Goal: Task Accomplishment & Management: Manage account settings

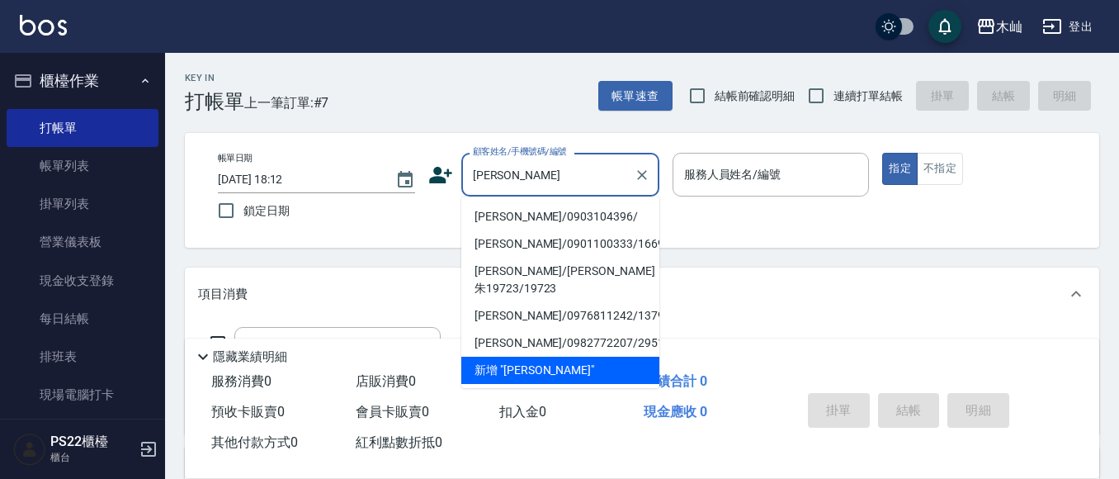
scroll to position [248, 0]
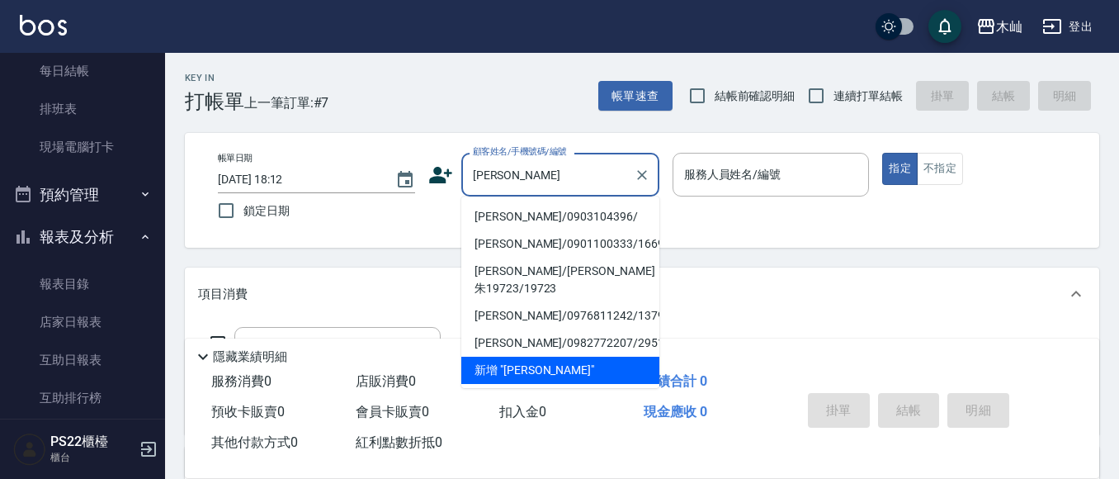
click at [517, 216] on li "[PERSON_NAME]/0903104396/" at bounding box center [560, 216] width 198 height 27
type input "[PERSON_NAME]/0903104396/"
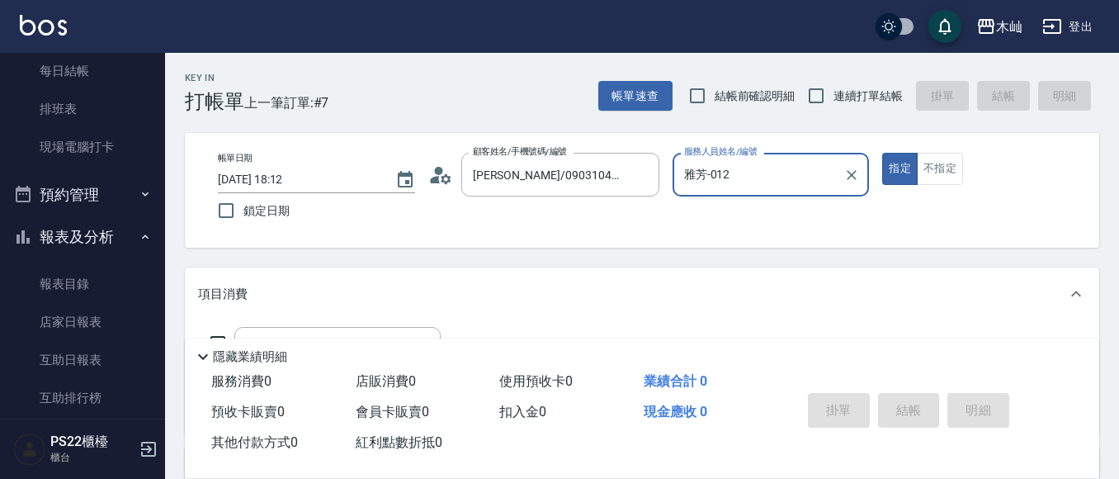
type input "雅芳-012"
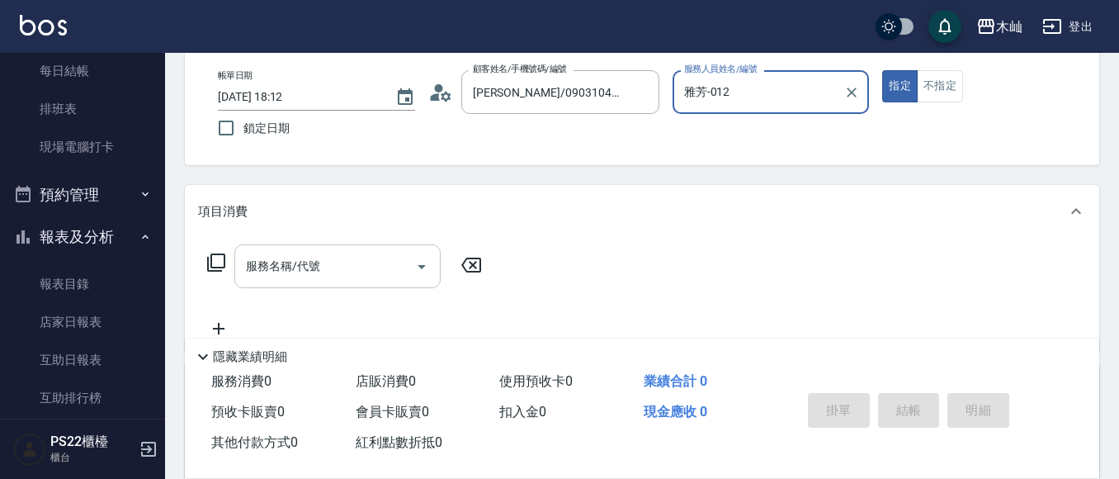
click at [279, 277] on input "服務名稱/代號" at bounding box center [325, 266] width 167 height 29
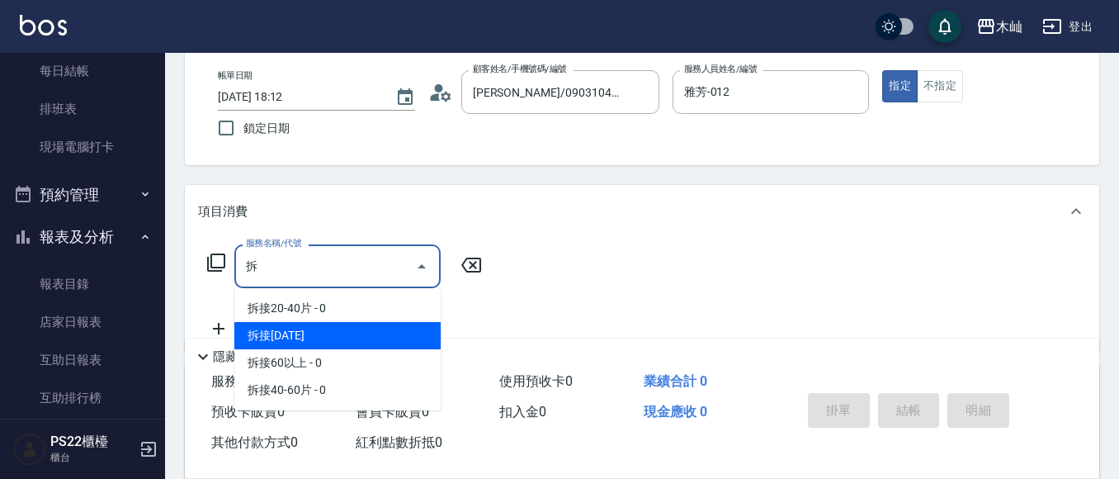
click at [331, 336] on span "拆接[DATE]" at bounding box center [337, 335] width 206 height 27
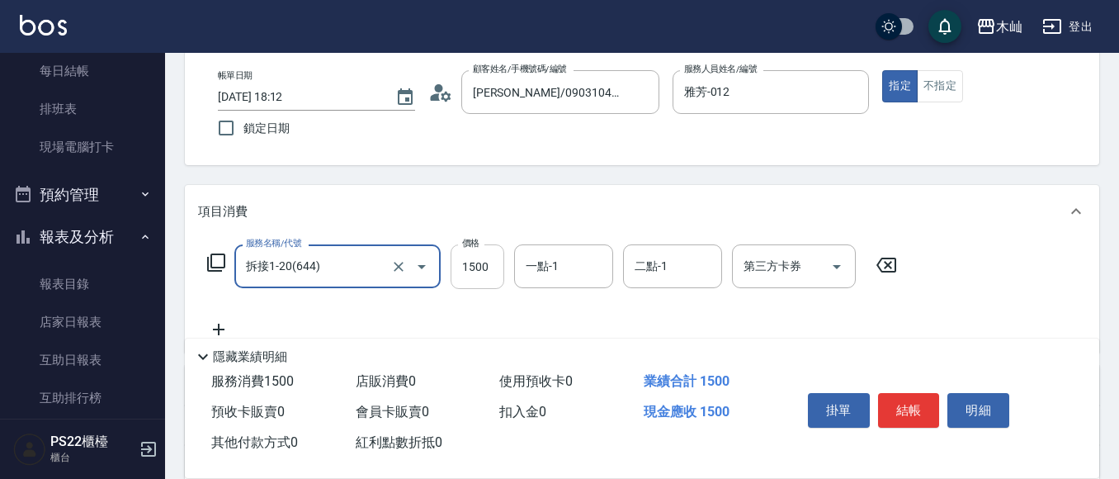
type input "拆接1-20(644)"
click at [492, 270] on input "1500" at bounding box center [478, 266] width 54 height 45
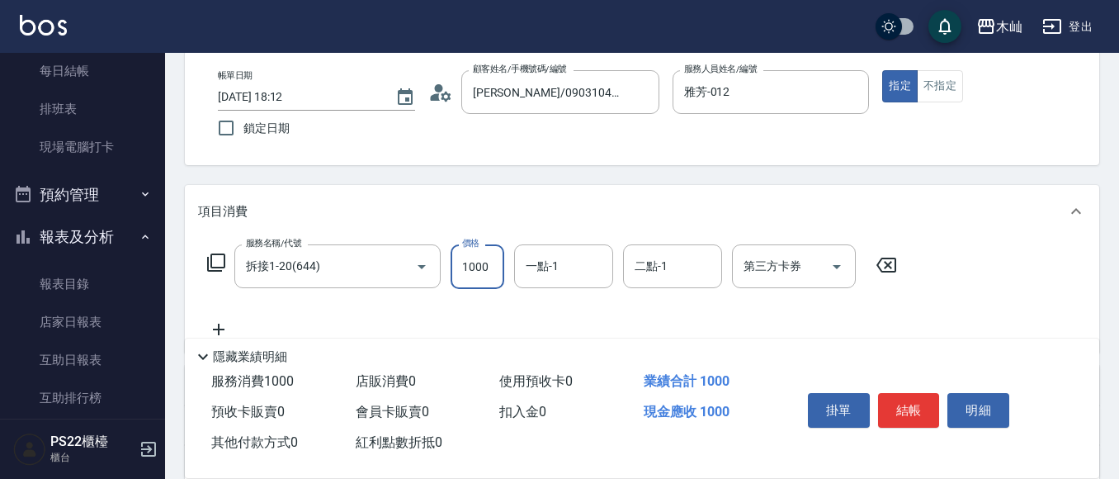
type input "1000"
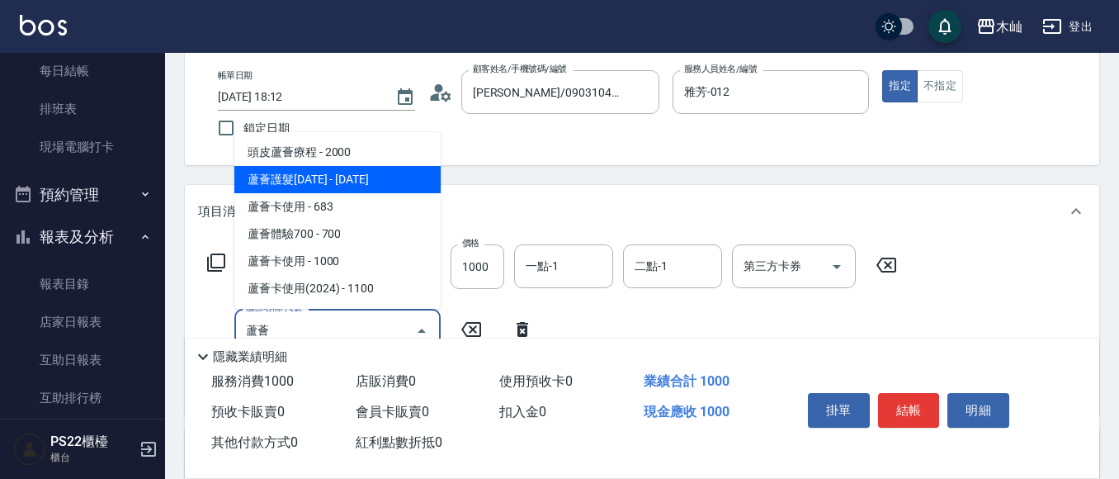
click at [423, 176] on span "蘆薈護髮[DATE] - [DATE]" at bounding box center [337, 179] width 206 height 27
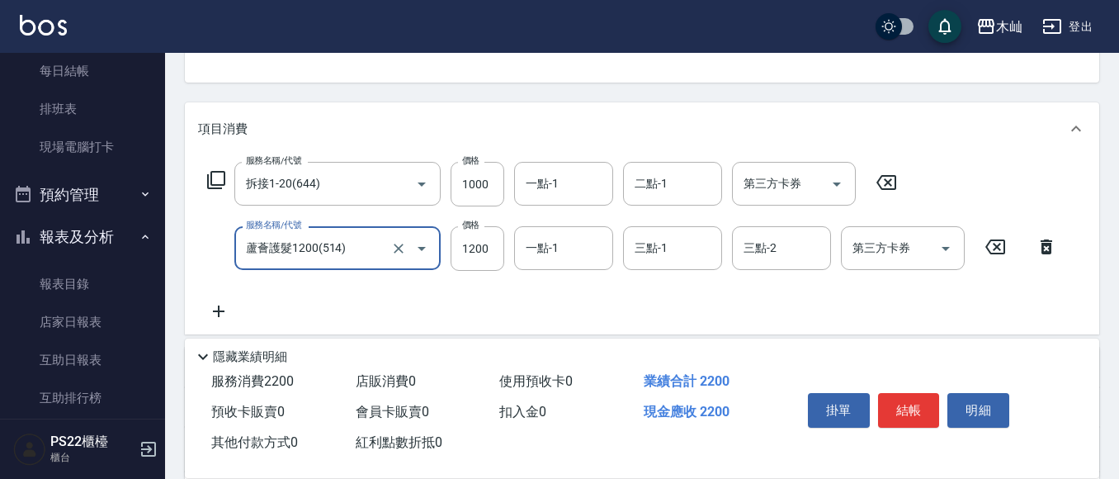
scroll to position [0, 0]
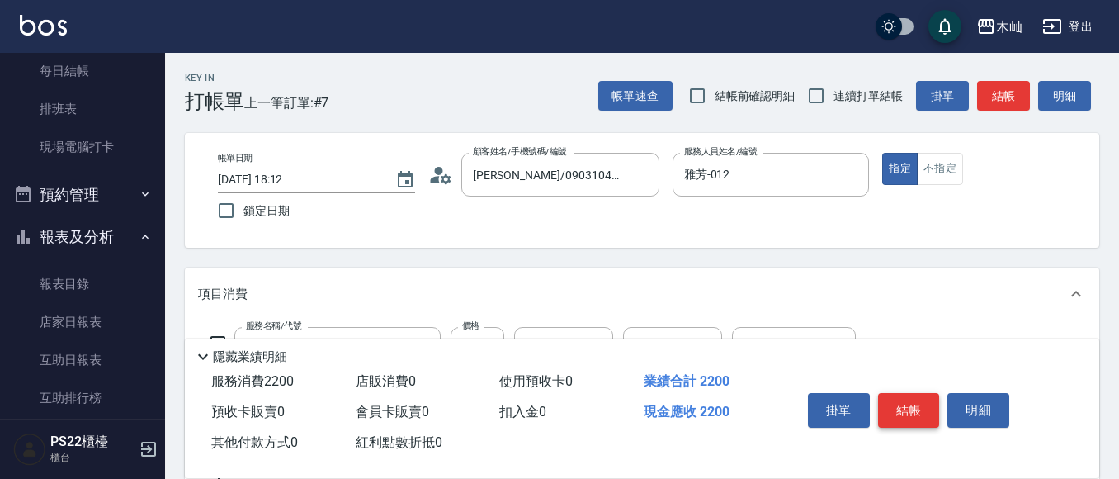
type input "蘆薈護髮1200(514)"
click at [908, 403] on button "結帳" at bounding box center [909, 410] width 62 height 35
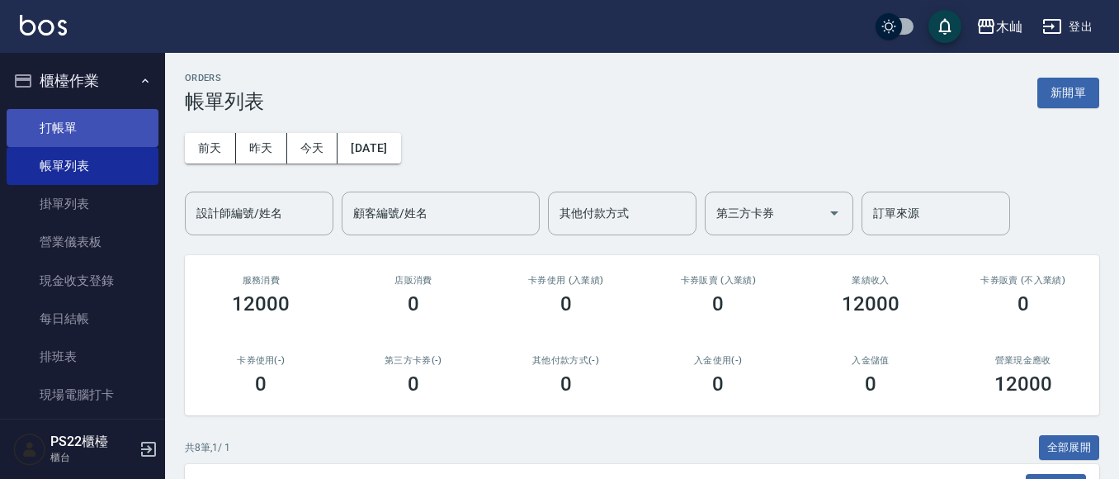
click at [67, 116] on link "打帳單" at bounding box center [83, 128] width 152 height 38
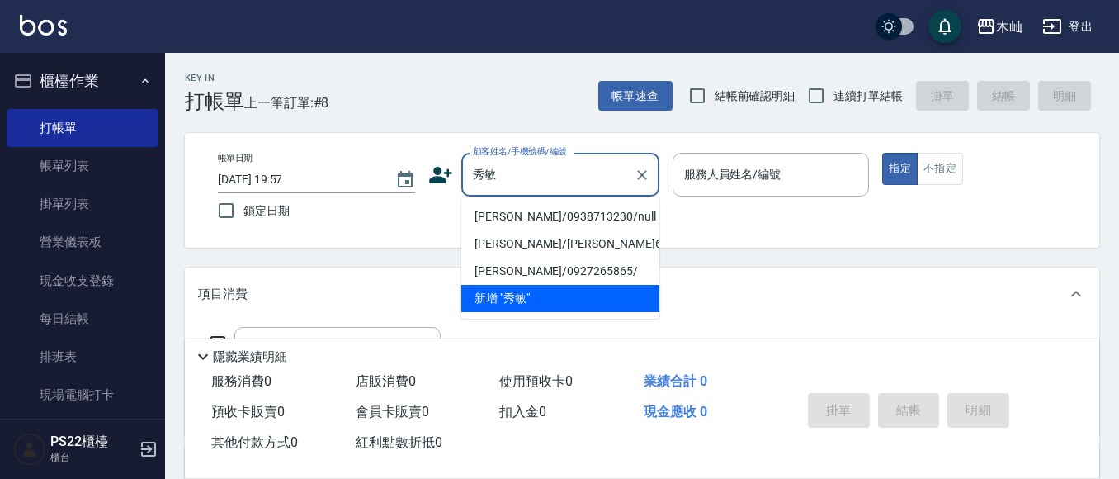
click at [499, 219] on li "[PERSON_NAME]/0938713230/null" at bounding box center [560, 216] width 198 height 27
type input "[PERSON_NAME]/0938713230/null"
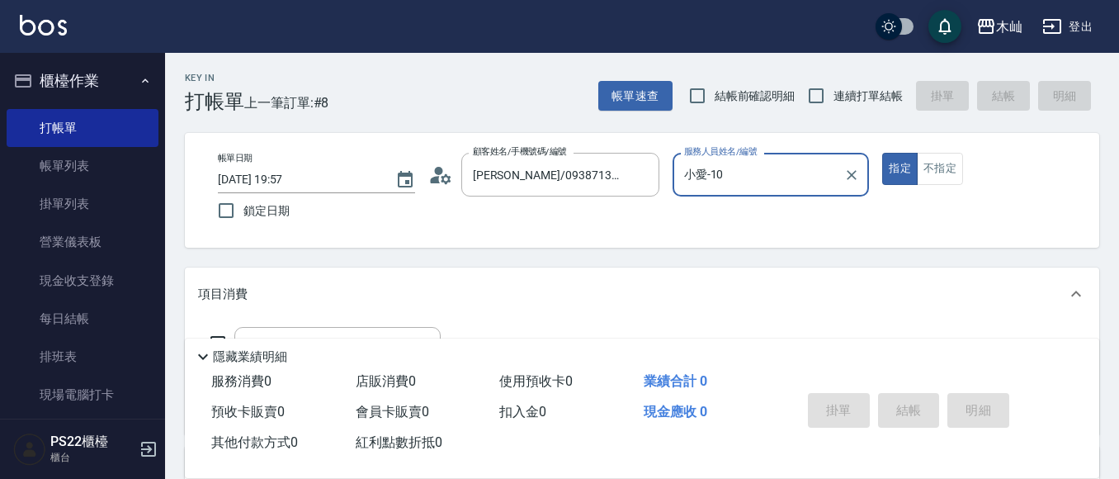
type input "小愛-10"
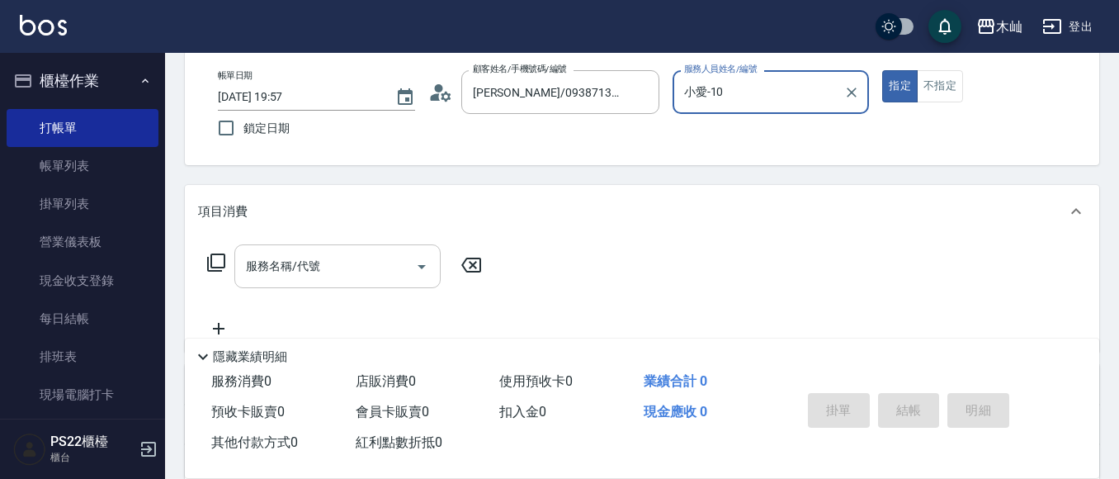
click at [341, 249] on div "服務名稱/代號" at bounding box center [337, 266] width 206 height 44
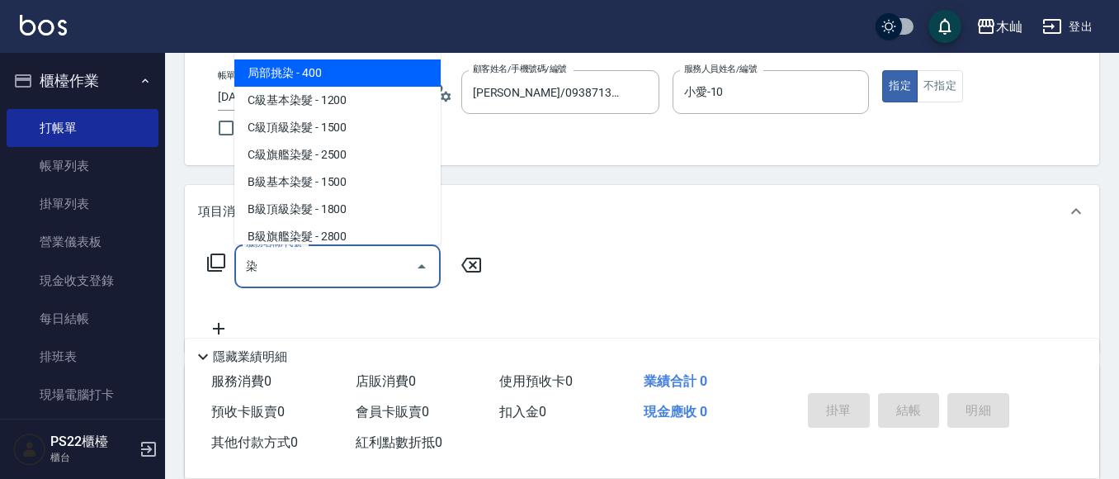
click at [295, 59] on span "局部挑染 - 400" at bounding box center [337, 72] width 206 height 27
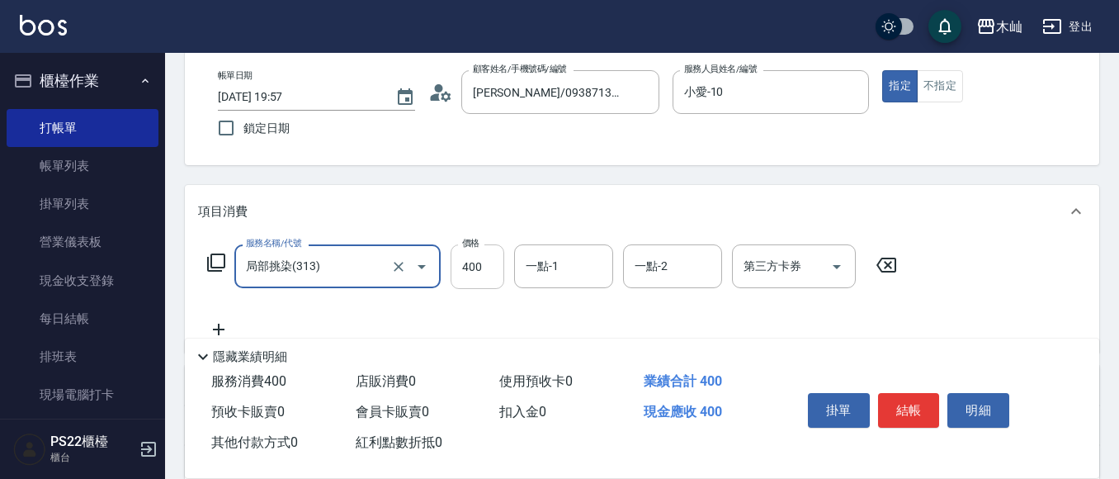
type input "局部挑染(313)"
click at [486, 274] on input "400" at bounding box center [478, 266] width 54 height 45
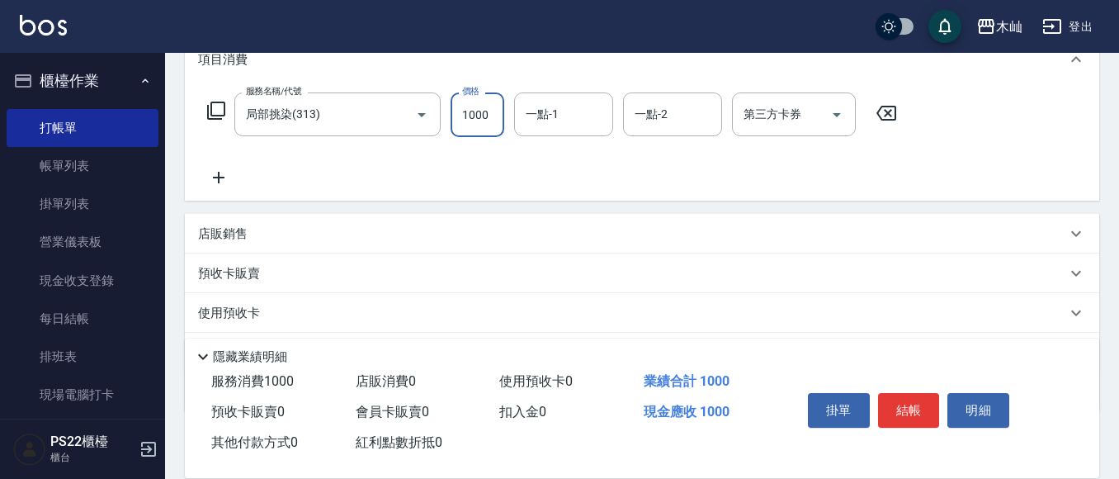
scroll to position [248, 0]
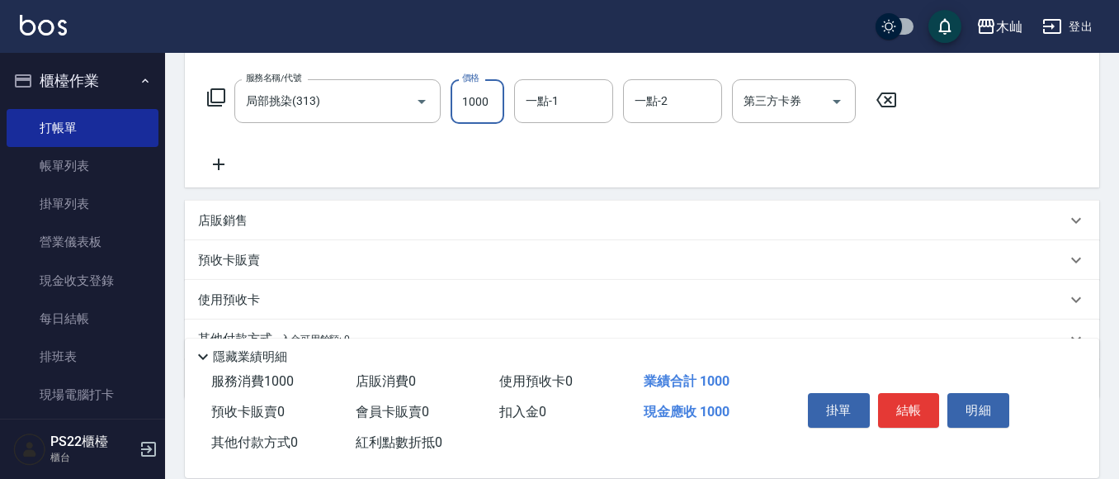
type input "1000"
click at [231, 234] on div "店販銷售" at bounding box center [642, 221] width 915 height 40
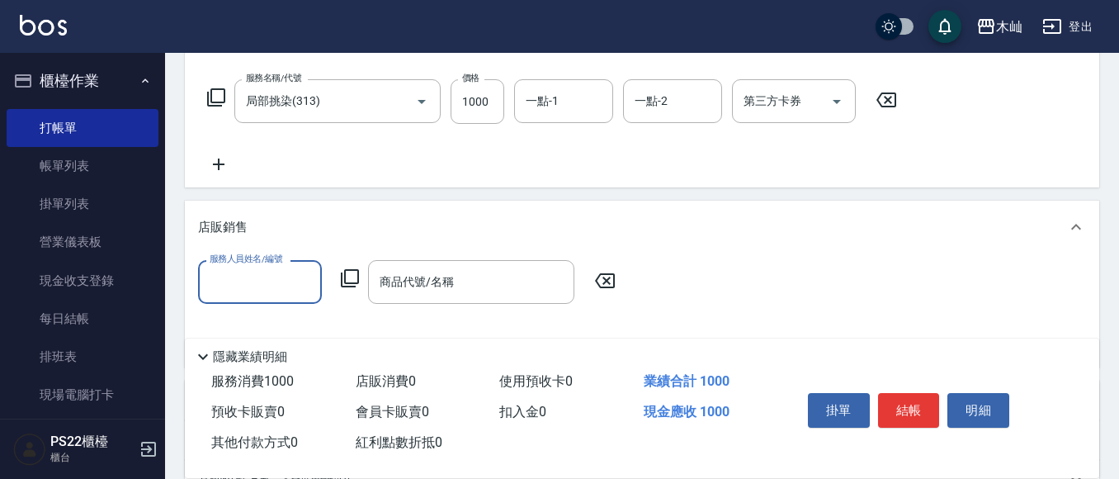
scroll to position [0, 0]
type input "小愛-10"
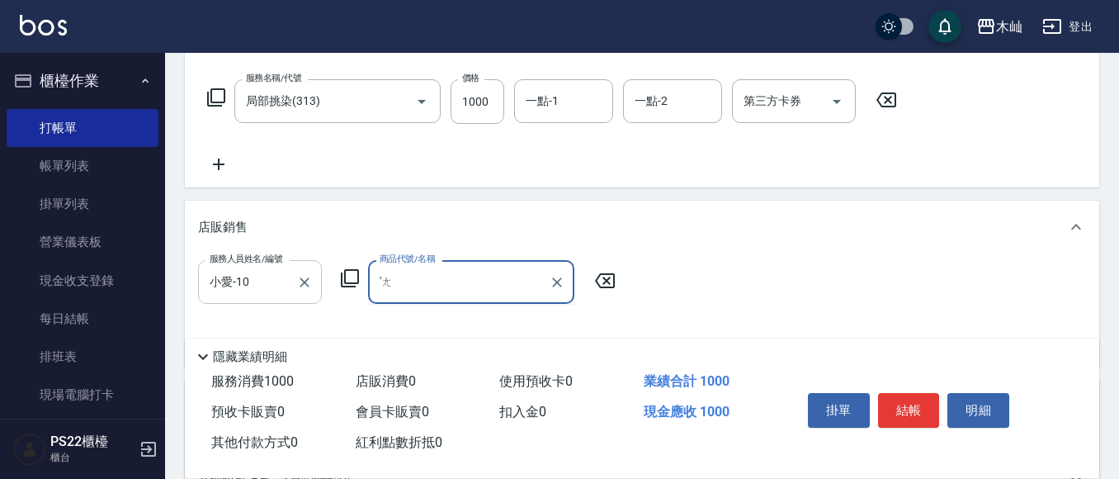
type input "'"
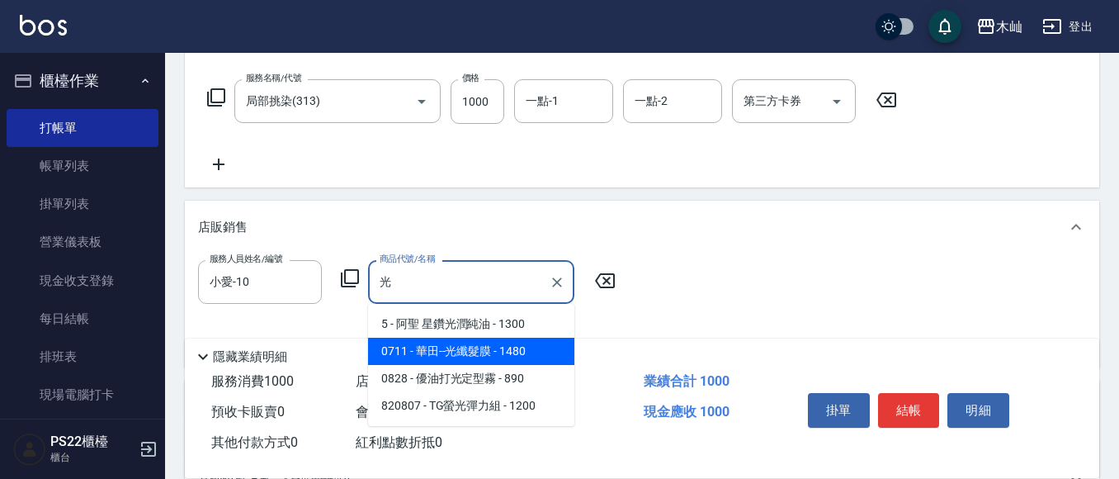
click at [445, 348] on span "0711 - 華田--光纖髮膜 - 1480" at bounding box center [471, 351] width 206 height 27
type input "華田--光纖髮膜"
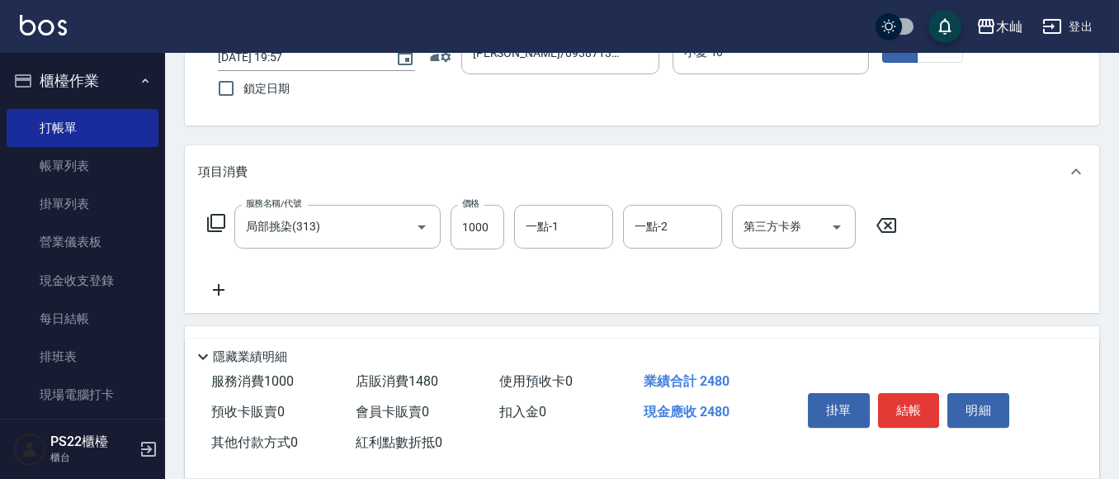
scroll to position [83, 0]
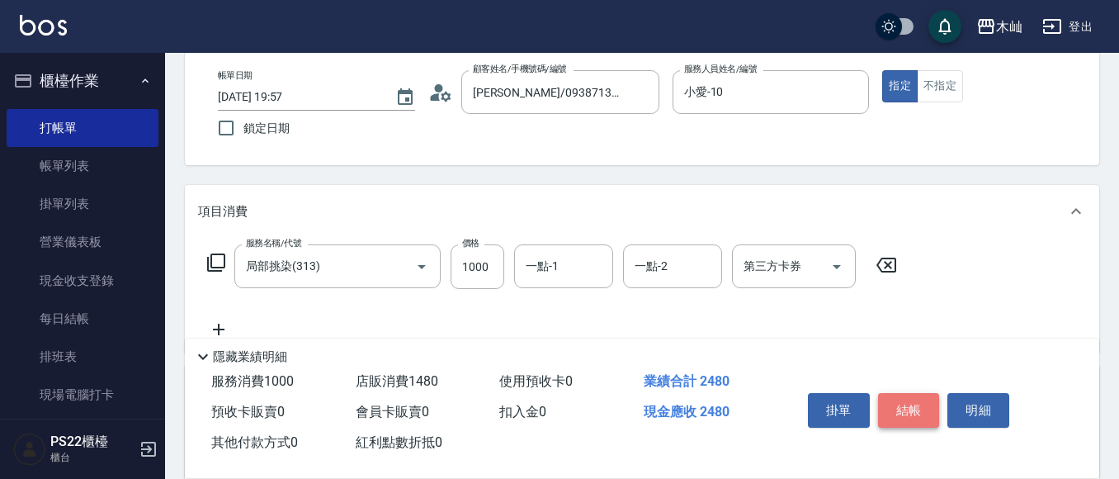
click at [921, 394] on button "結帳" at bounding box center [909, 410] width 62 height 35
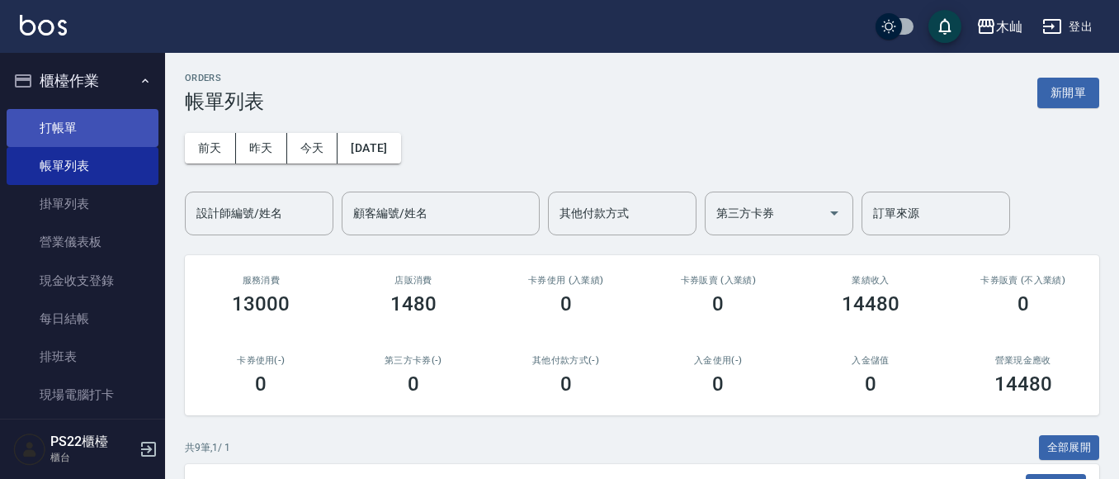
click at [45, 123] on link "打帳單" at bounding box center [83, 128] width 152 height 38
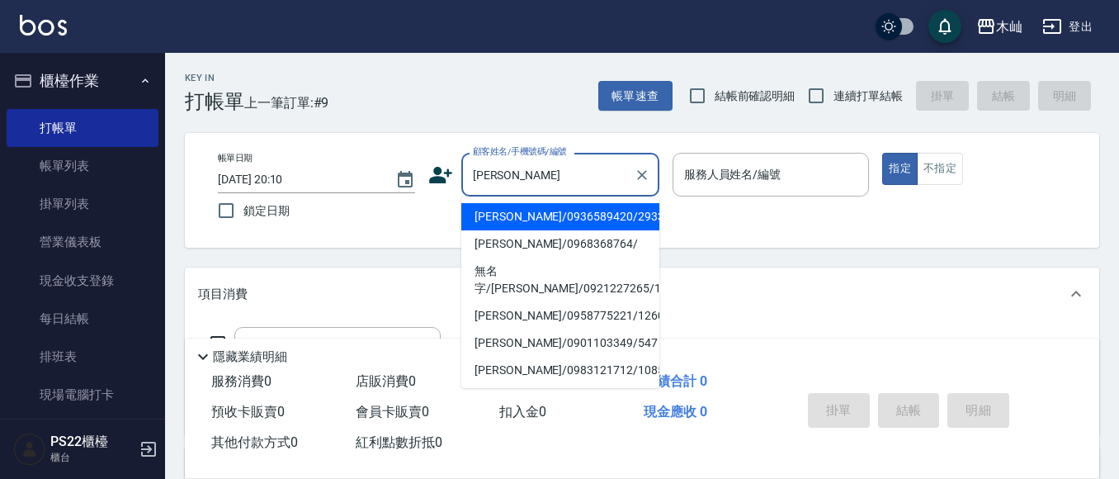
click at [572, 211] on li "[PERSON_NAME]/0936589420/293337" at bounding box center [560, 216] width 198 height 27
type input "[PERSON_NAME]/0936589420/293337"
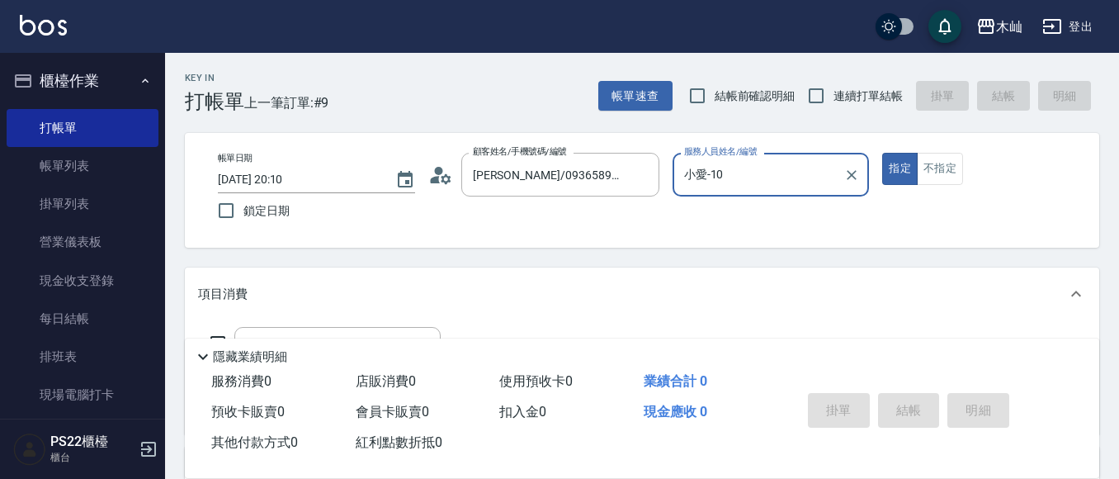
type input "小愛-10"
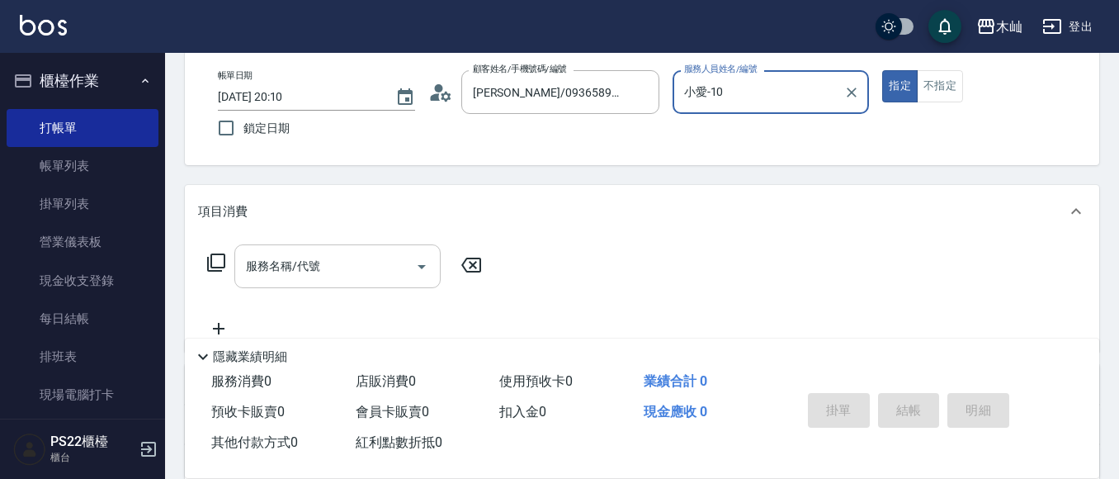
click at [323, 250] on div "服務名稱/代號" at bounding box center [337, 266] width 206 height 44
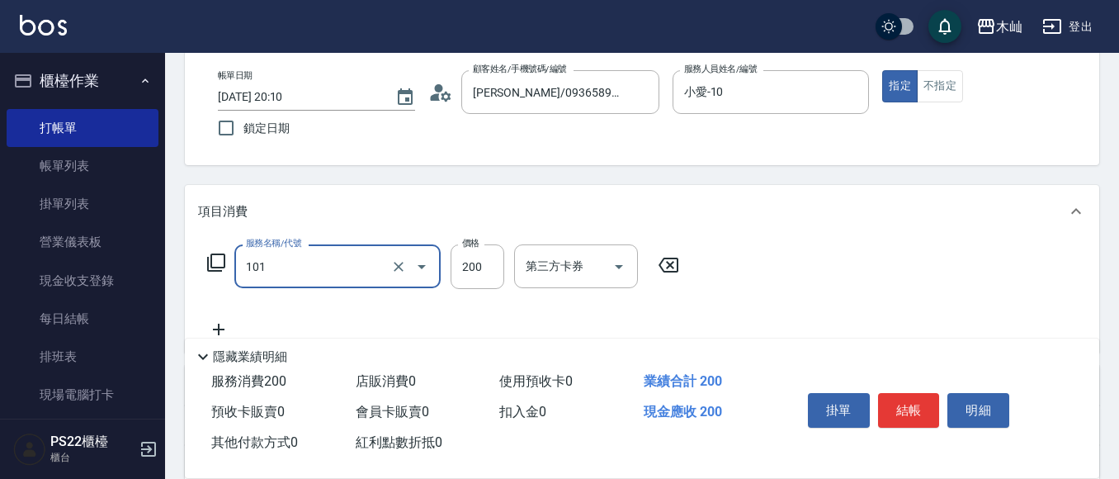
type input "洗髮(101)"
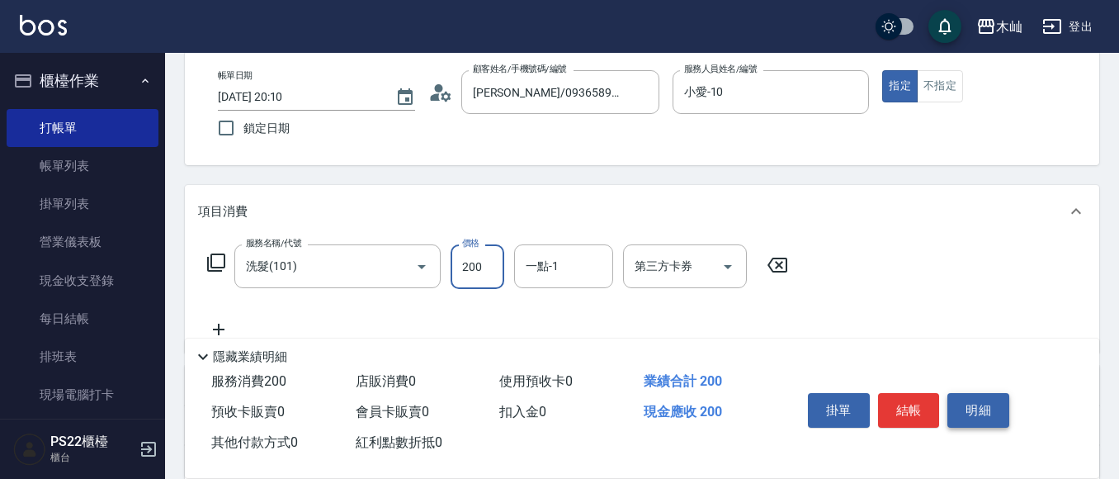
click at [952, 401] on button "明細" at bounding box center [979, 410] width 62 height 35
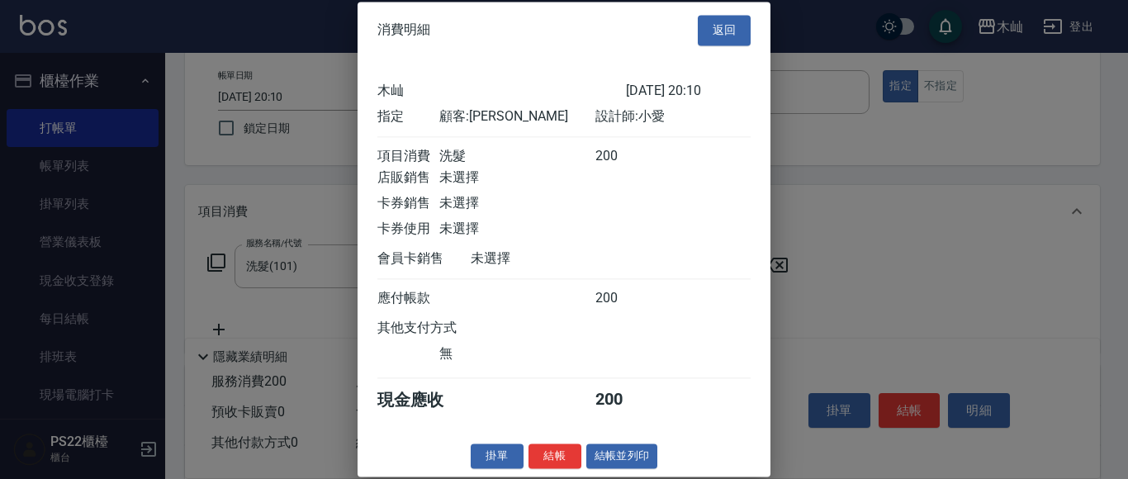
click at [771, 284] on div at bounding box center [564, 239] width 1128 height 479
click at [814, 279] on div at bounding box center [564, 239] width 1128 height 479
click at [730, 25] on button "返回" at bounding box center [724, 30] width 53 height 31
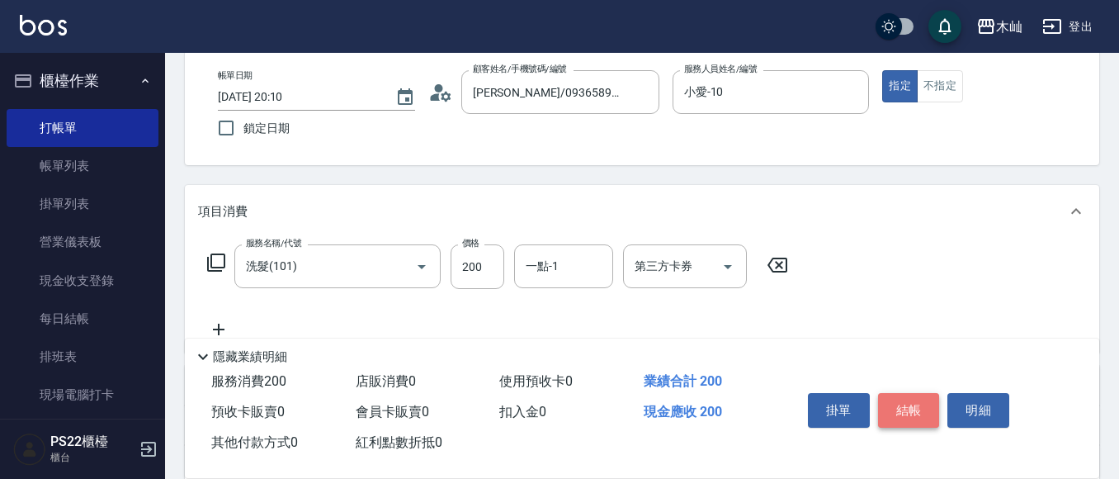
click at [896, 402] on button "結帳" at bounding box center [909, 410] width 62 height 35
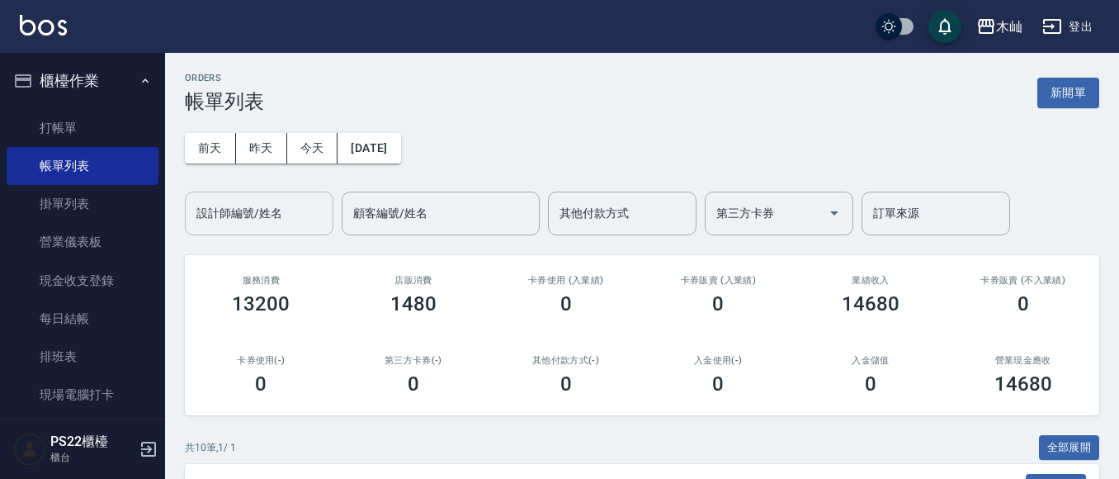
click at [234, 233] on div "設計師編號/姓名" at bounding box center [259, 214] width 149 height 44
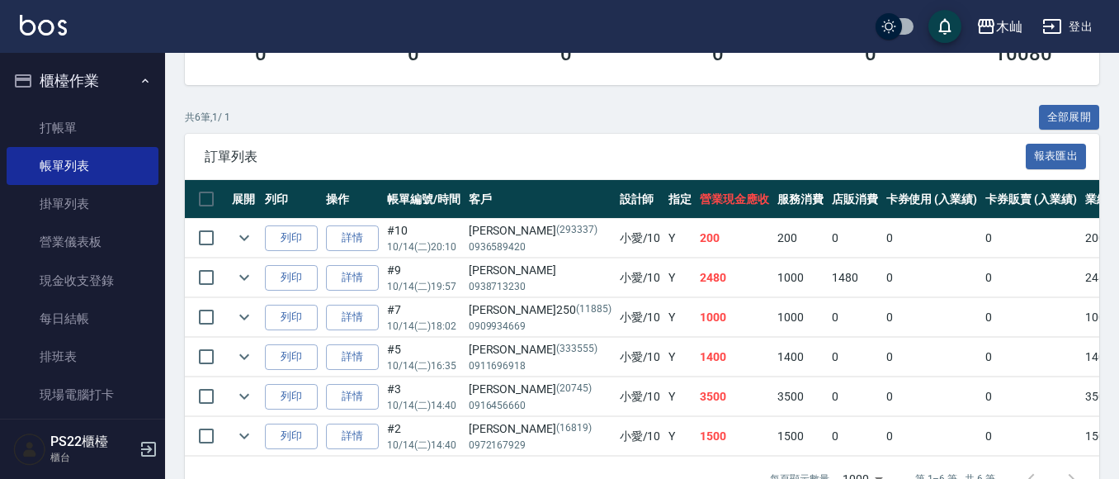
scroll to position [386, 0]
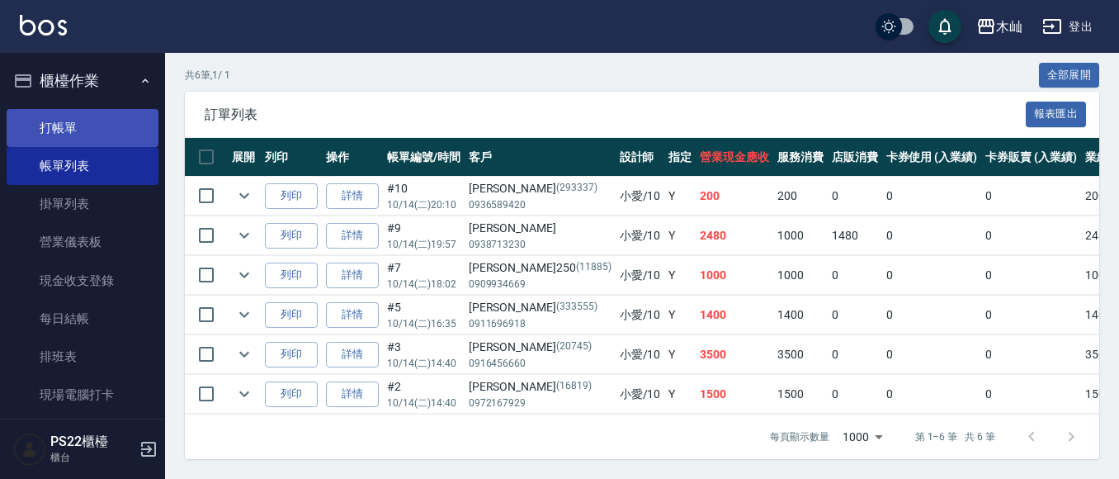
type input "小愛-10"
click at [40, 140] on link "打帳單" at bounding box center [83, 128] width 152 height 38
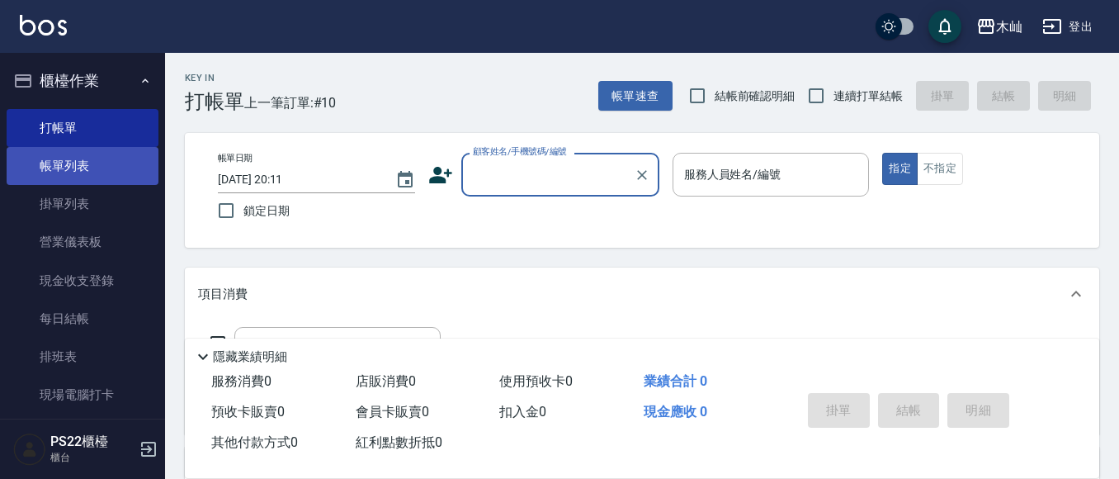
click at [77, 177] on link "帳單列表" at bounding box center [83, 166] width 152 height 38
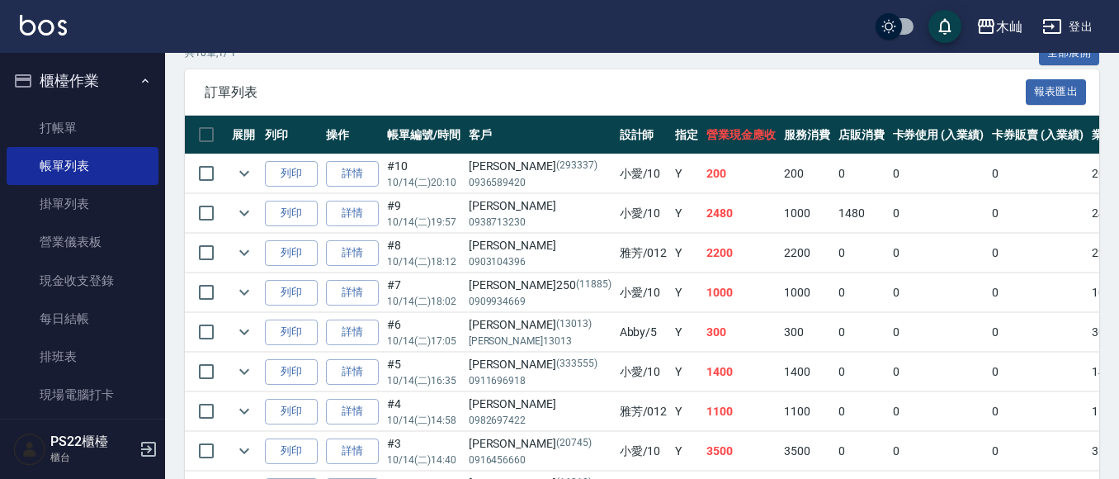
scroll to position [413, 0]
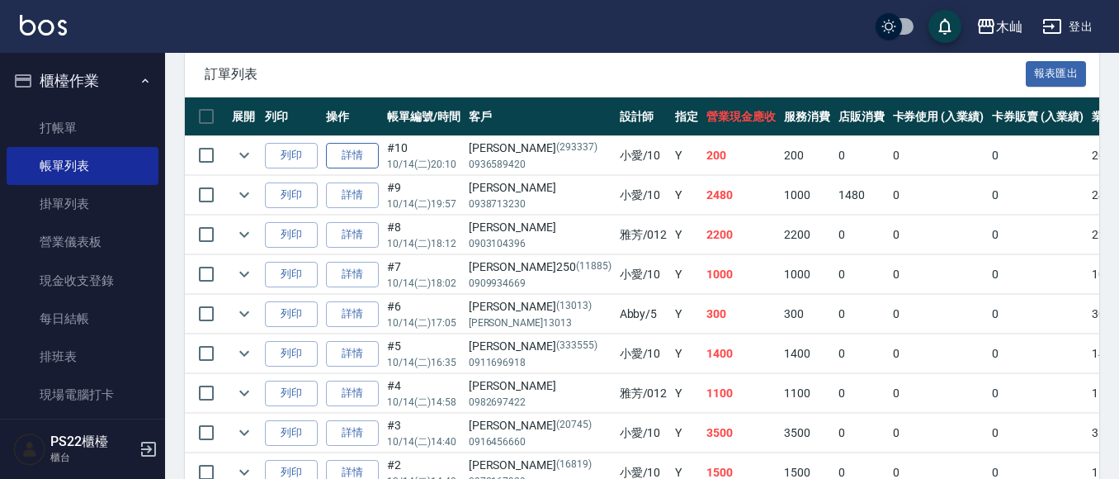
click at [353, 163] on link "詳情" at bounding box center [352, 156] width 53 height 26
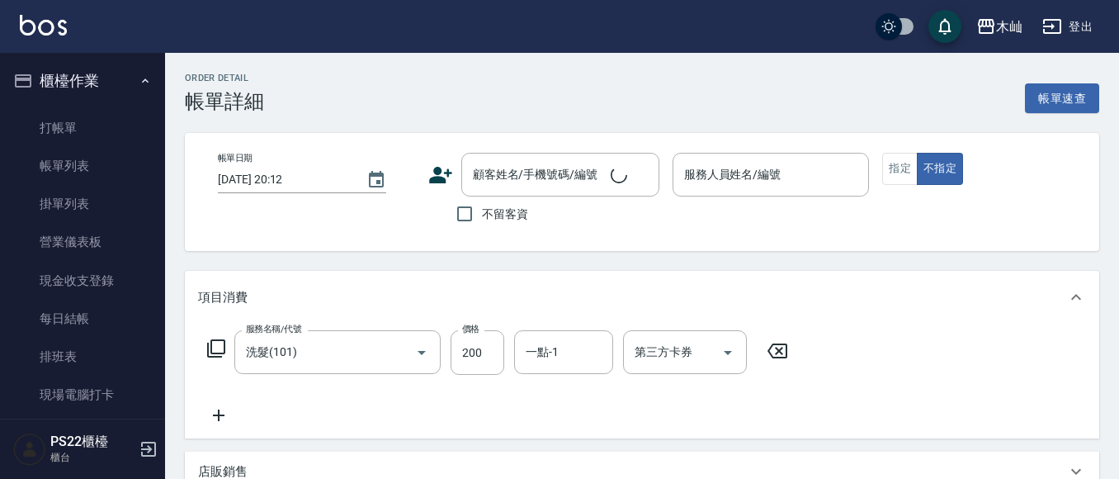
type input "洗髮(101)"
type input "[DATE] 20:10"
type input "小愛-10"
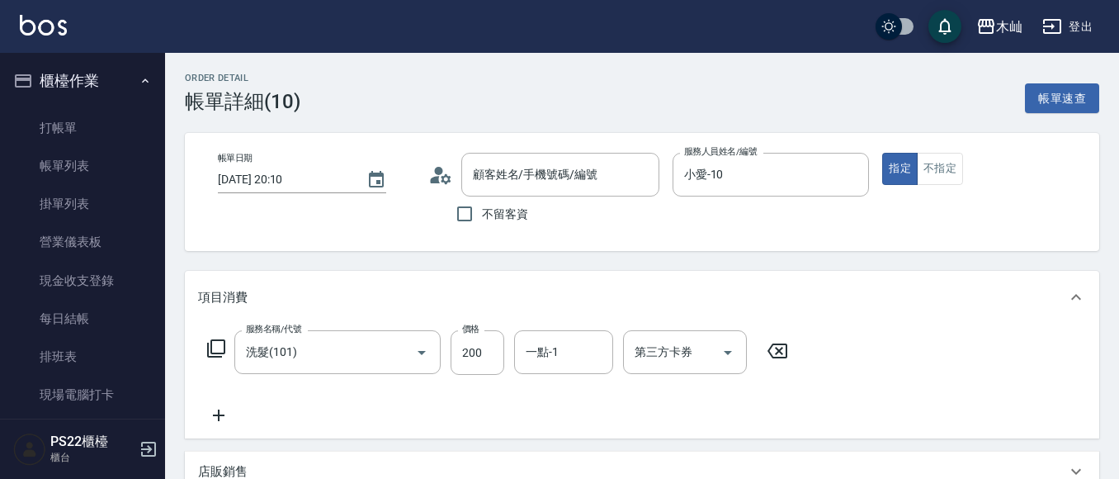
type input "[PERSON_NAME]/0936589420/293337"
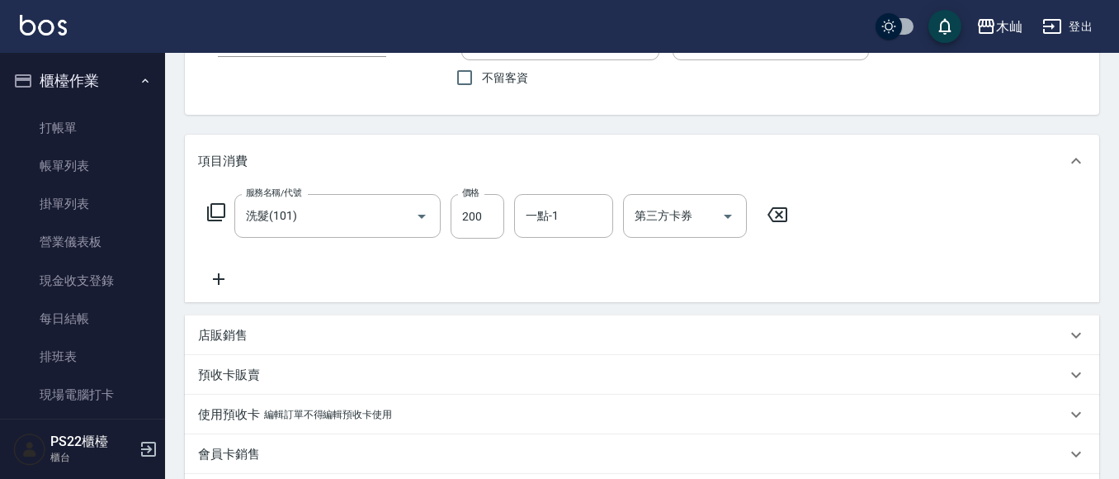
scroll to position [165, 0]
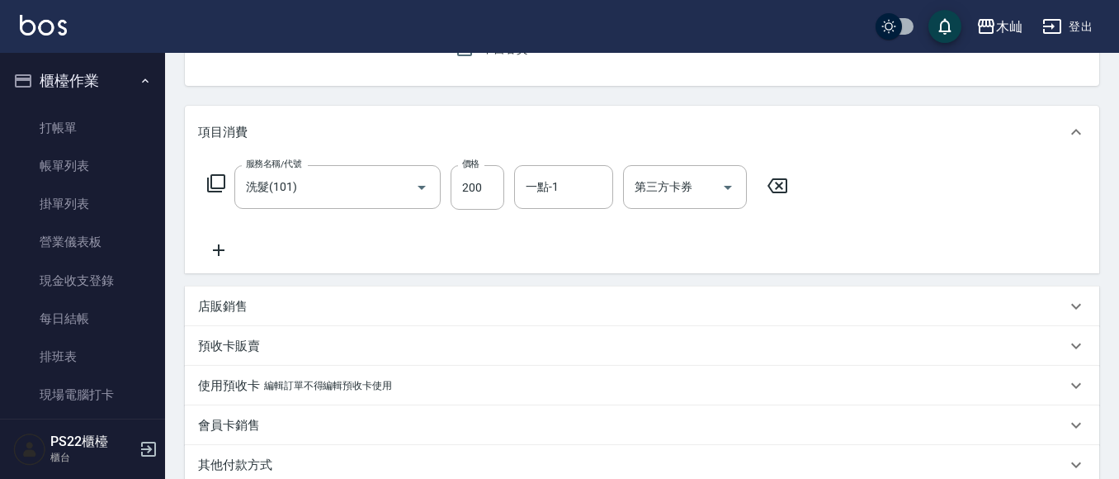
click at [218, 305] on p "店販銷售" at bounding box center [223, 306] width 50 height 17
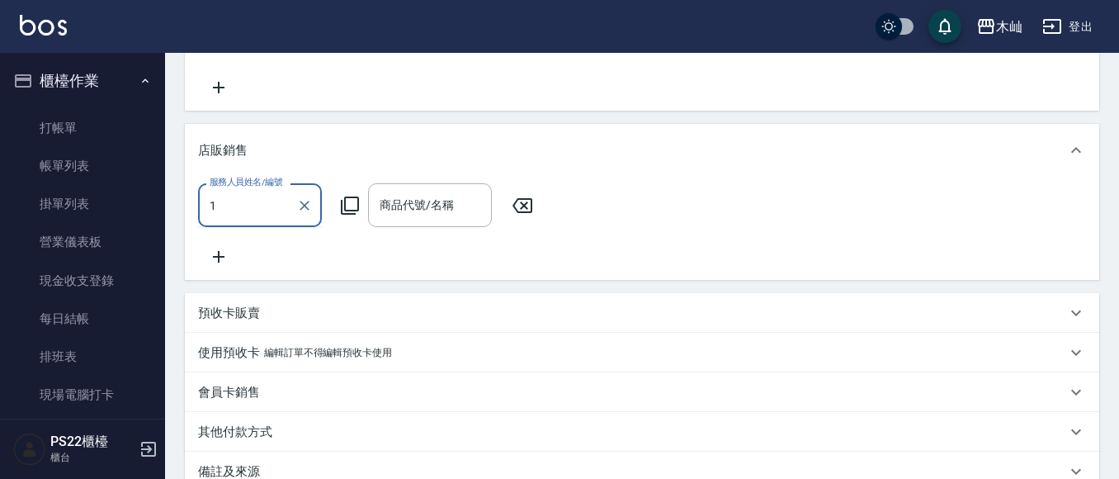
scroll to position [330, 0]
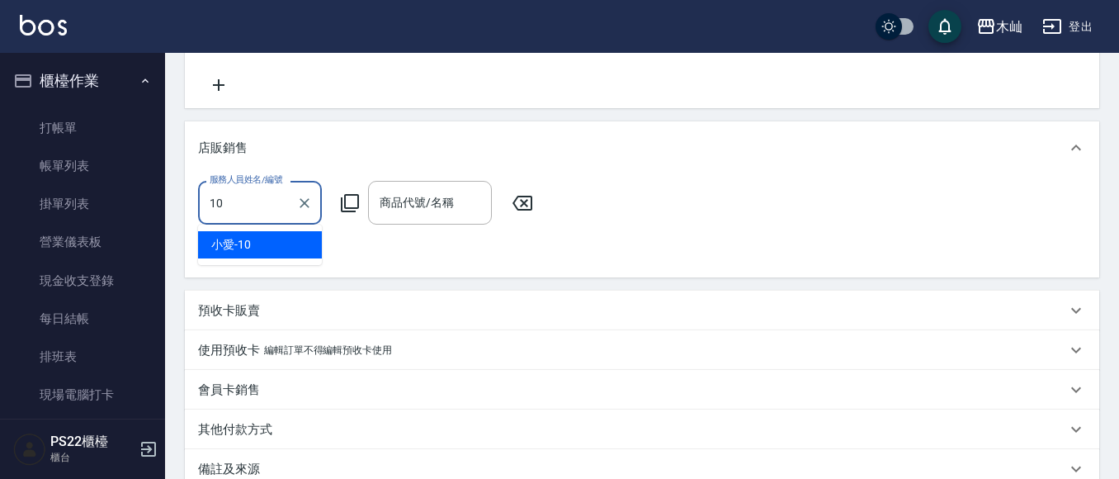
type input "小愛-10"
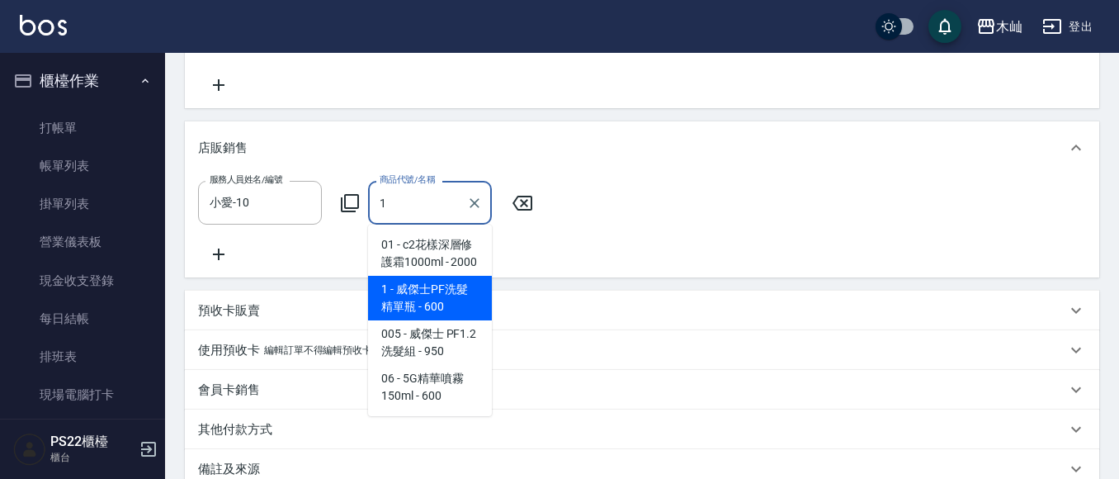
click at [451, 314] on span "1 - 威傑士PF洗髮精單瓶 - 600" at bounding box center [430, 298] width 124 height 45
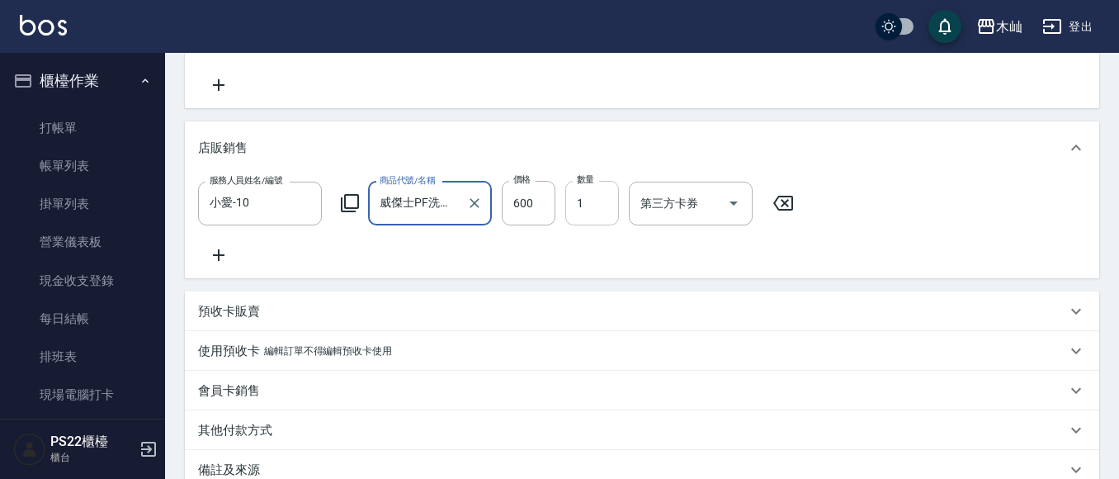
type input "威傑士PF洗髮精單瓶"
click at [602, 199] on input "1" at bounding box center [592, 203] width 54 height 45
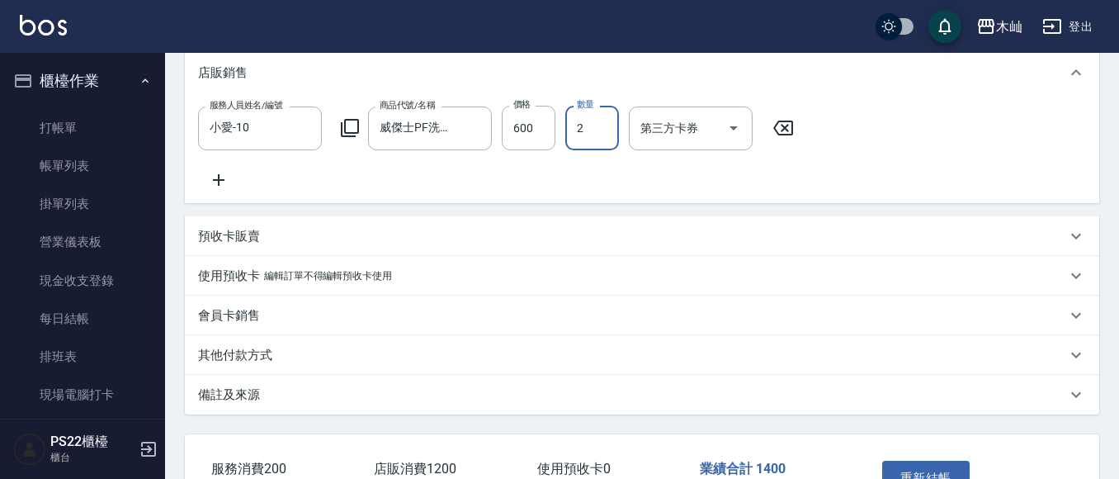
scroll to position [533, 0]
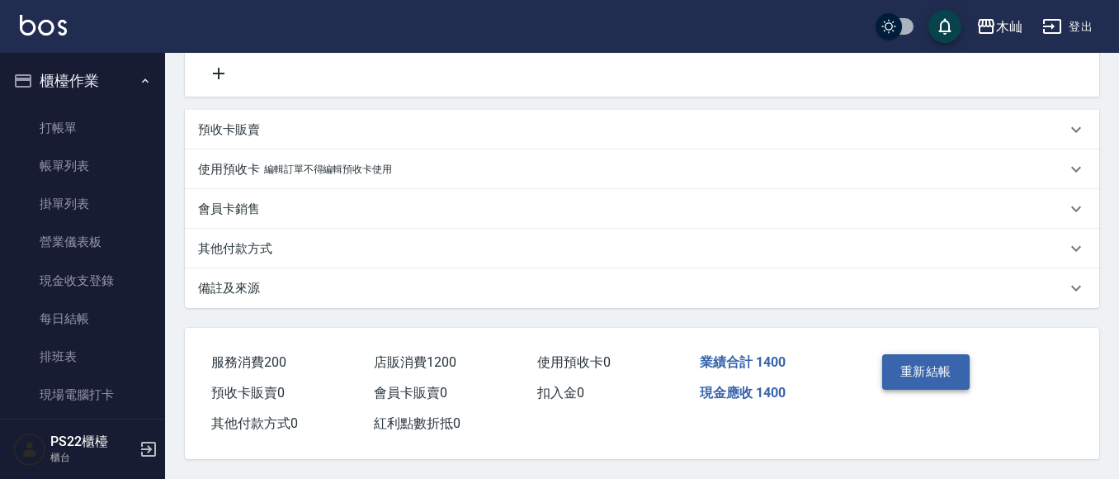
type input "2"
click at [926, 364] on button "重新結帳" at bounding box center [925, 371] width 87 height 35
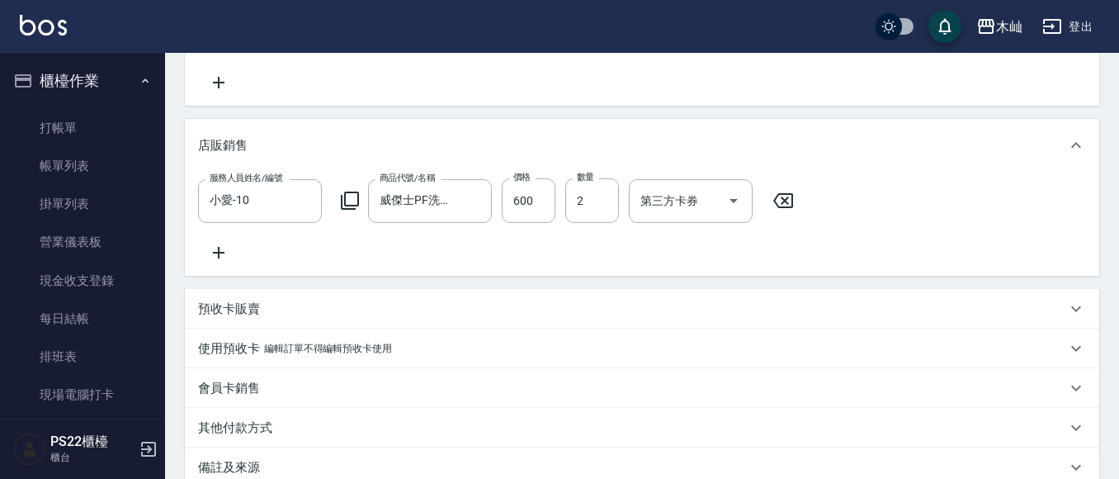
scroll to position [121, 0]
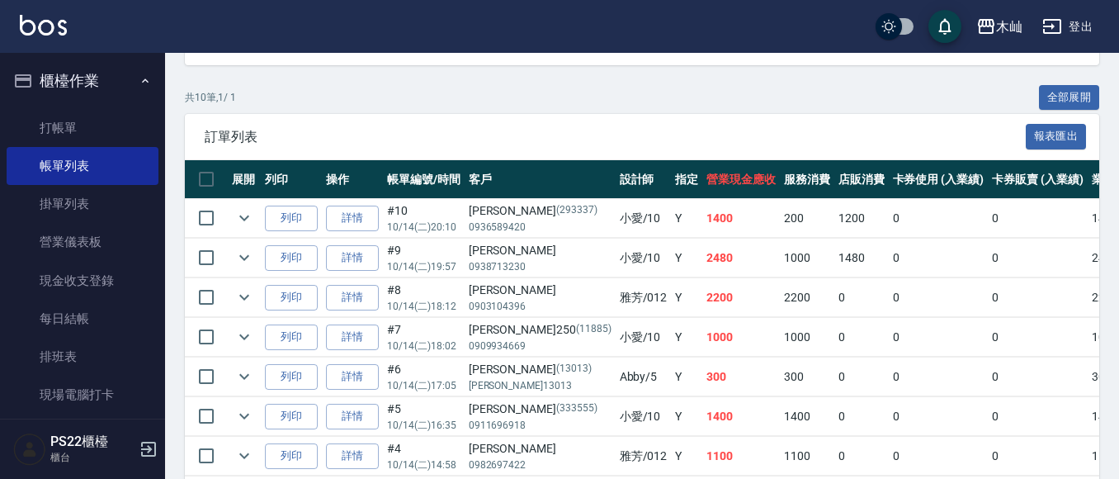
scroll to position [248, 0]
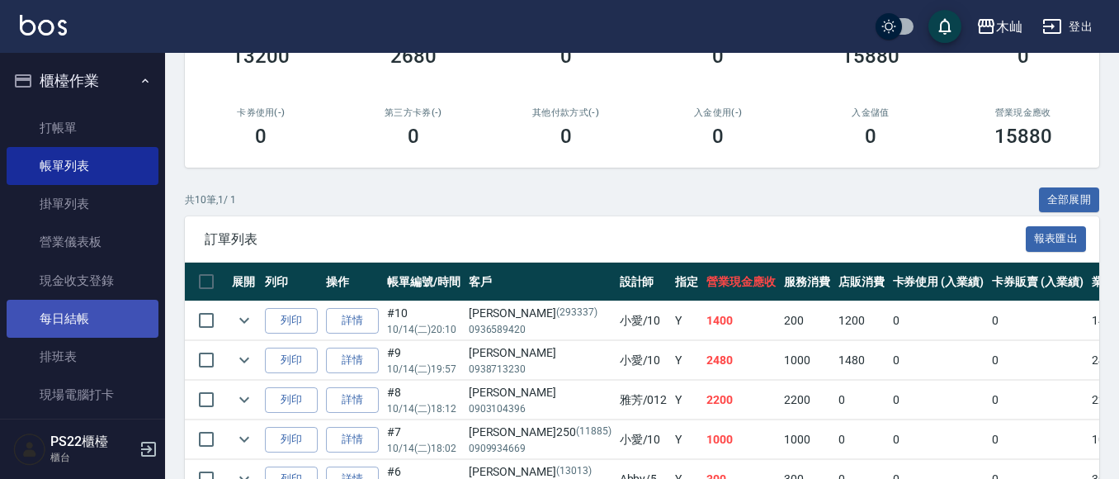
click at [103, 309] on link "每日結帳" at bounding box center [83, 319] width 152 height 38
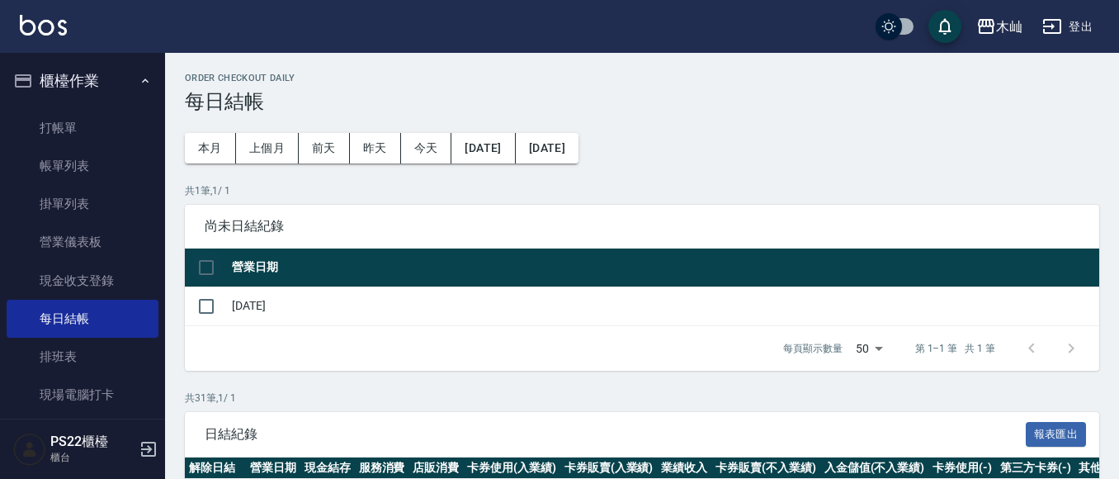
click at [201, 275] on input "checkbox" at bounding box center [206, 267] width 35 height 35
checkbox input "true"
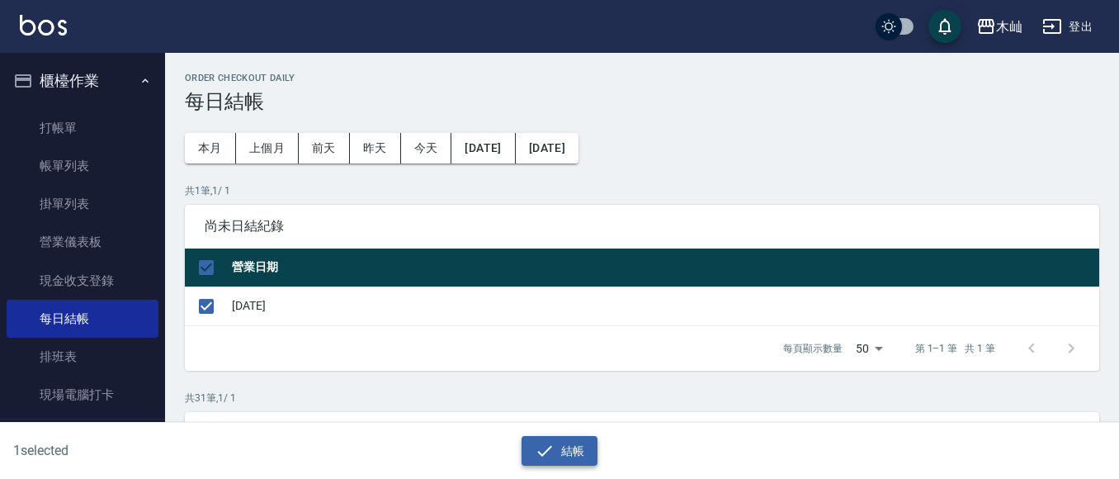
click at [581, 461] on button "結帳" at bounding box center [560, 451] width 77 height 31
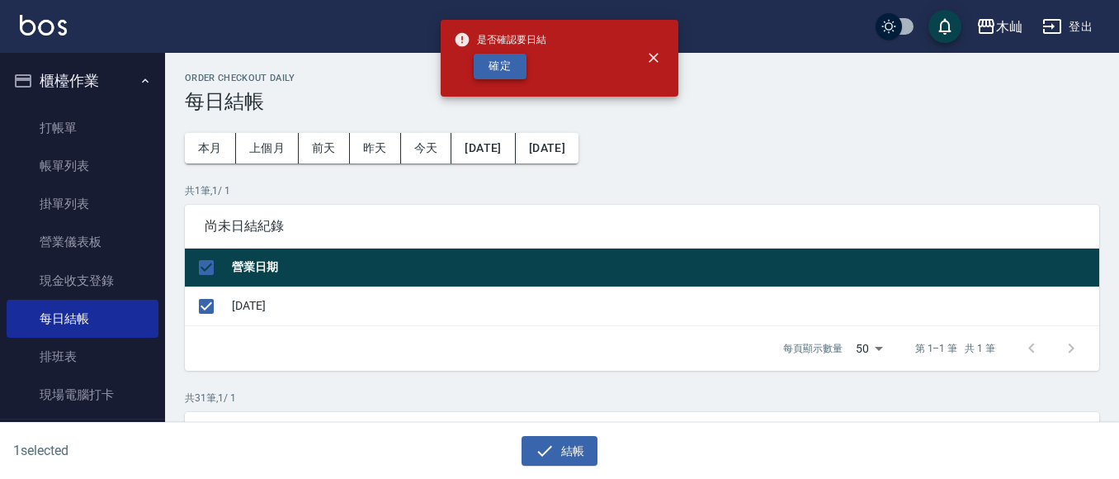
click at [485, 71] on button "確定" at bounding box center [500, 67] width 53 height 26
checkbox input "false"
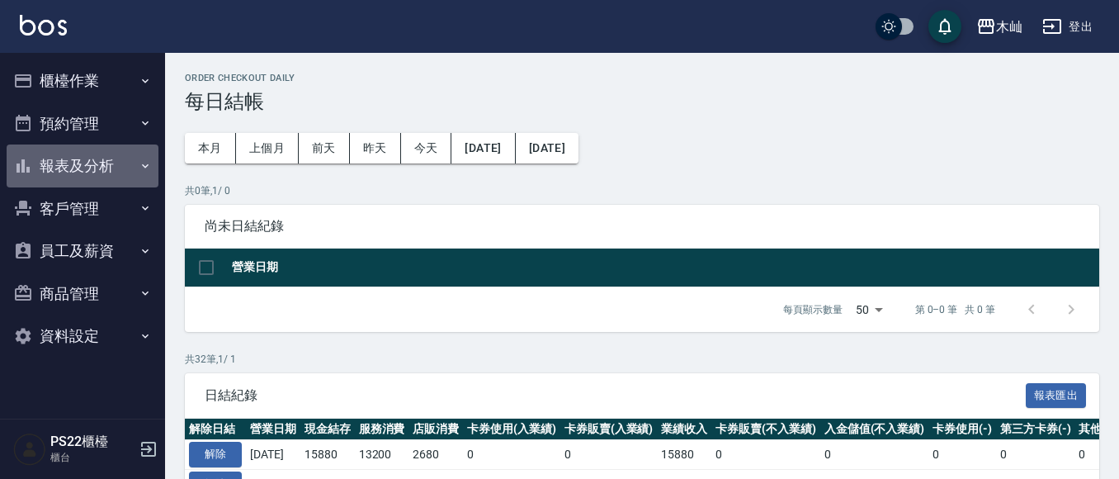
click at [96, 163] on button "報表及分析" at bounding box center [83, 165] width 152 height 43
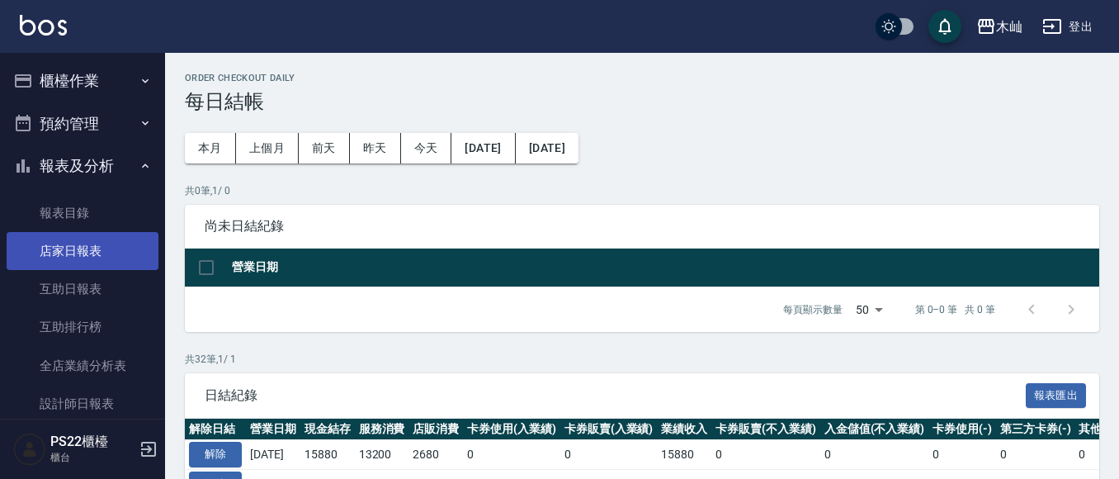
click at [97, 262] on link "店家日報表" at bounding box center [83, 251] width 152 height 38
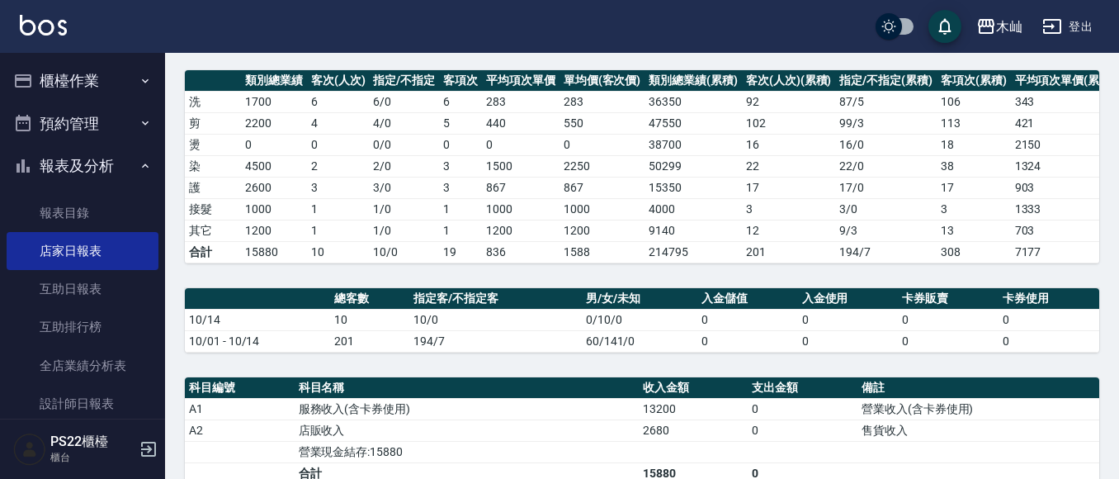
scroll to position [83, 0]
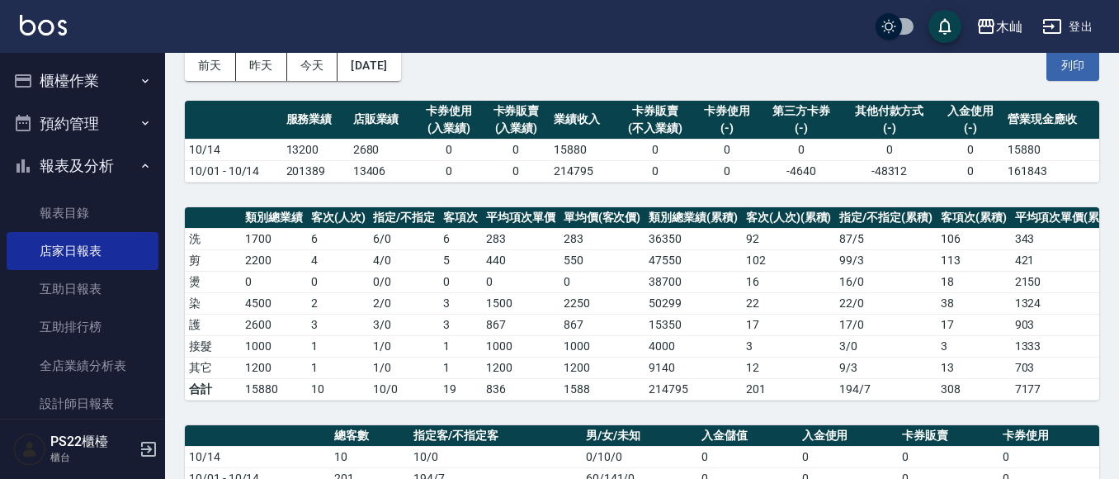
click at [93, 84] on button "櫃檯作業" at bounding box center [83, 80] width 152 height 43
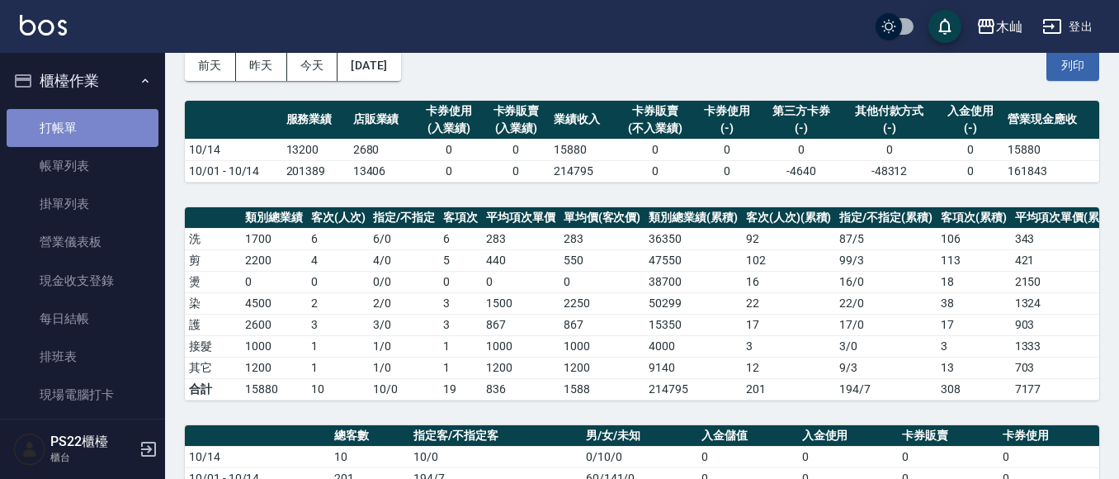
click at [108, 117] on link "打帳單" at bounding box center [83, 128] width 152 height 38
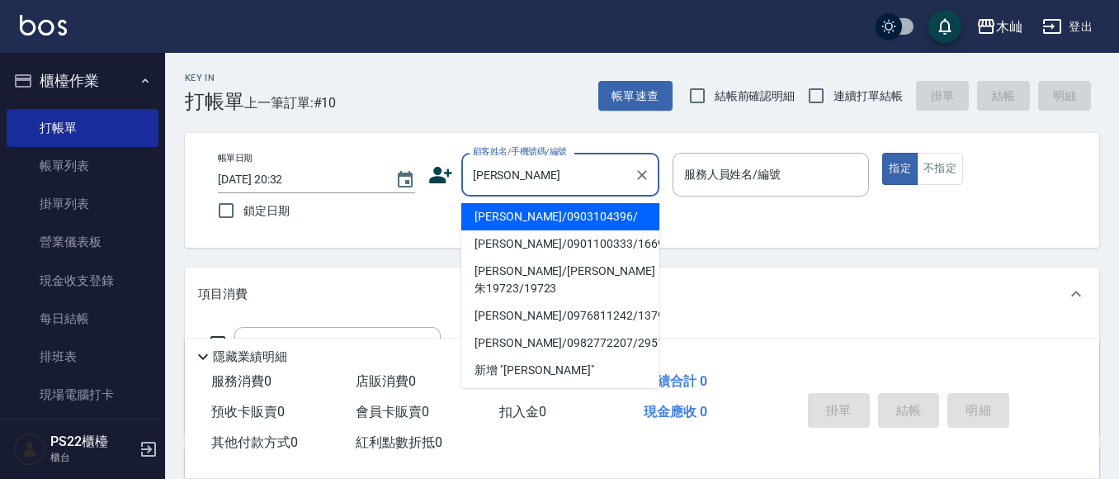
click at [570, 226] on li "[PERSON_NAME]/0903104396/" at bounding box center [560, 216] width 198 height 27
type input "[PERSON_NAME]/0903104396/"
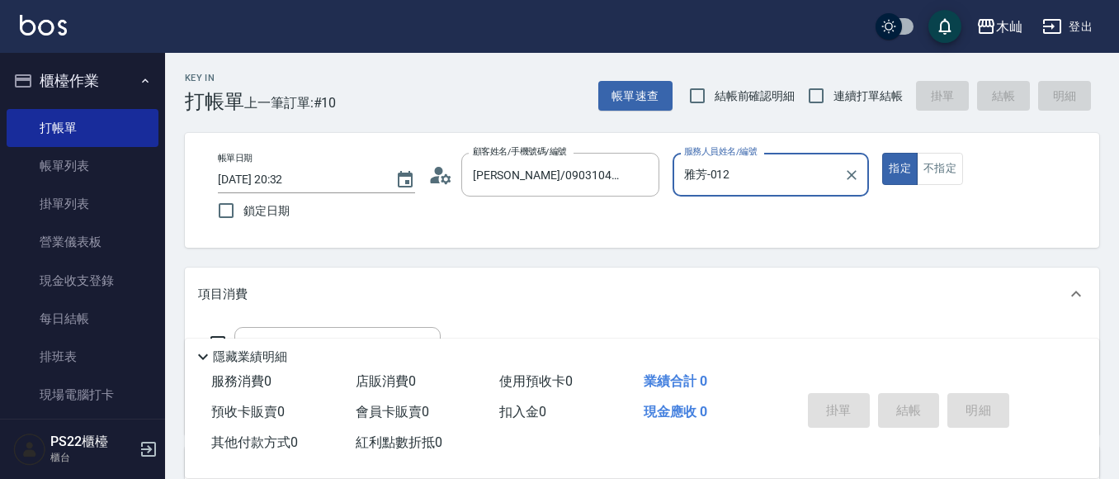
click at [761, 177] on input "雅芳-012" at bounding box center [759, 174] width 158 height 29
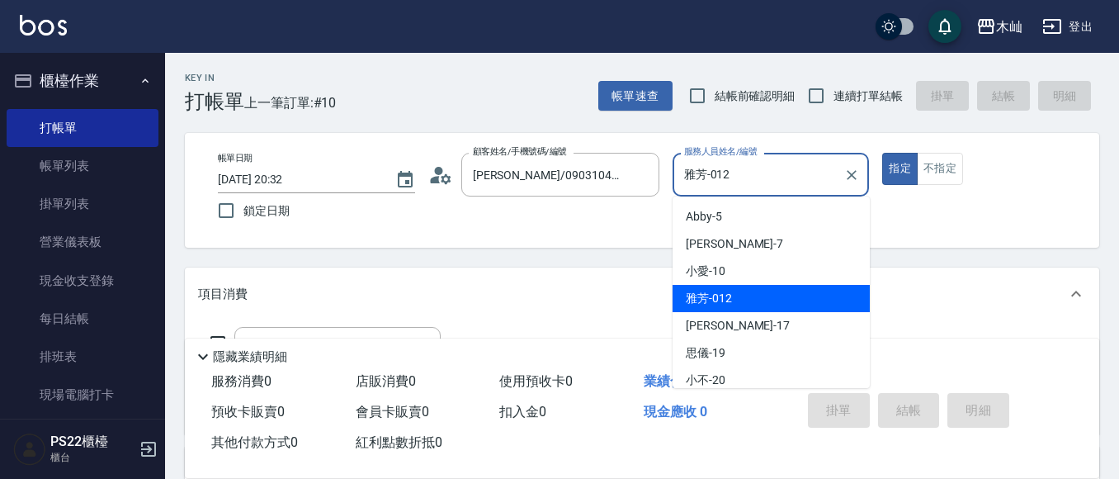
click at [761, 177] on input "雅芳-012" at bounding box center [759, 174] width 158 height 29
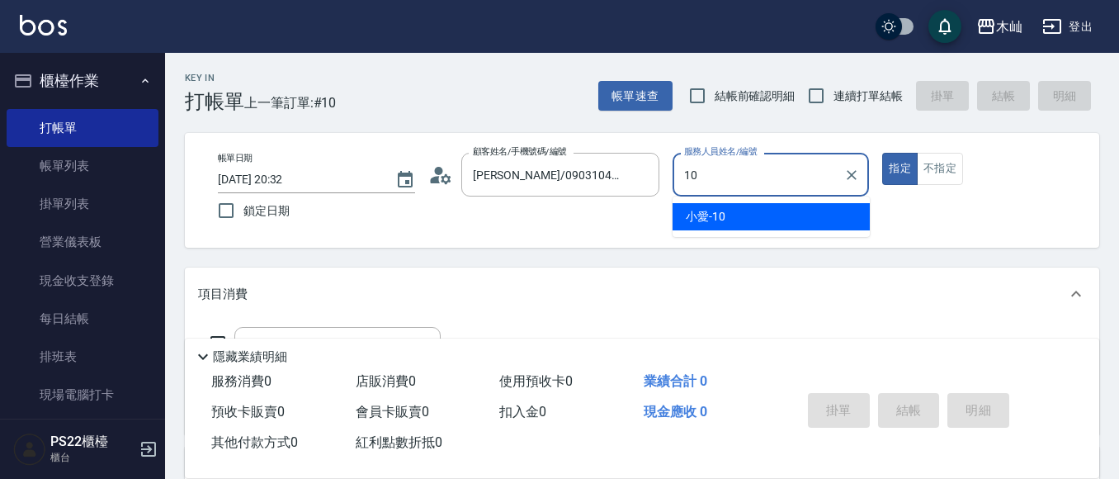
click at [754, 217] on div "小愛 -10" at bounding box center [771, 216] width 197 height 27
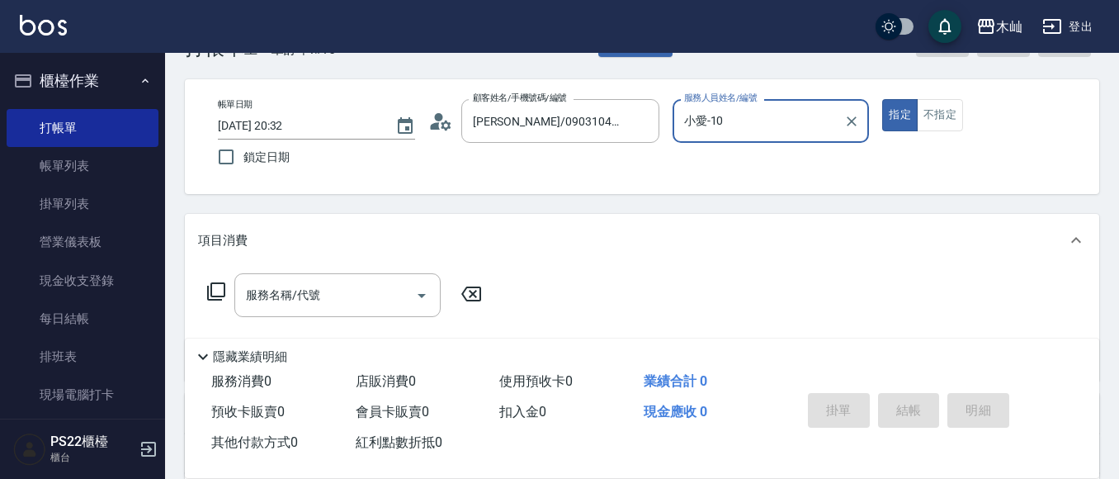
scroll to position [83, 0]
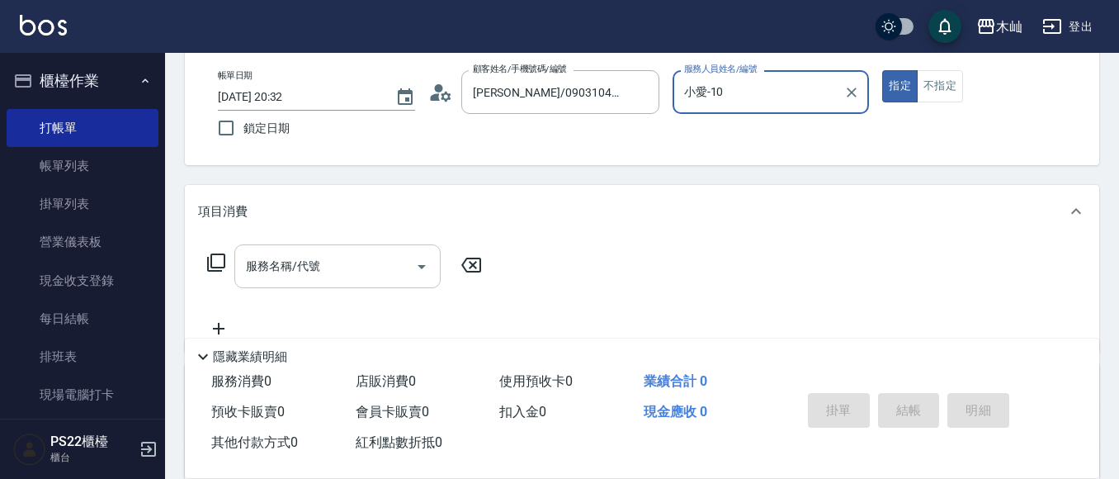
type input "小愛-10"
click at [389, 258] on input "服務名稱/代號" at bounding box center [325, 266] width 167 height 29
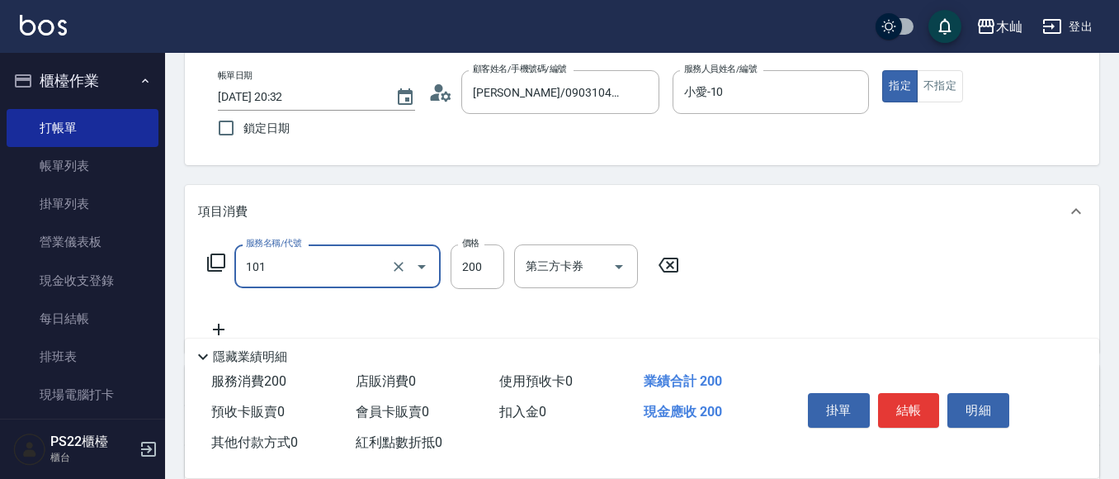
type input "洗髮(101)"
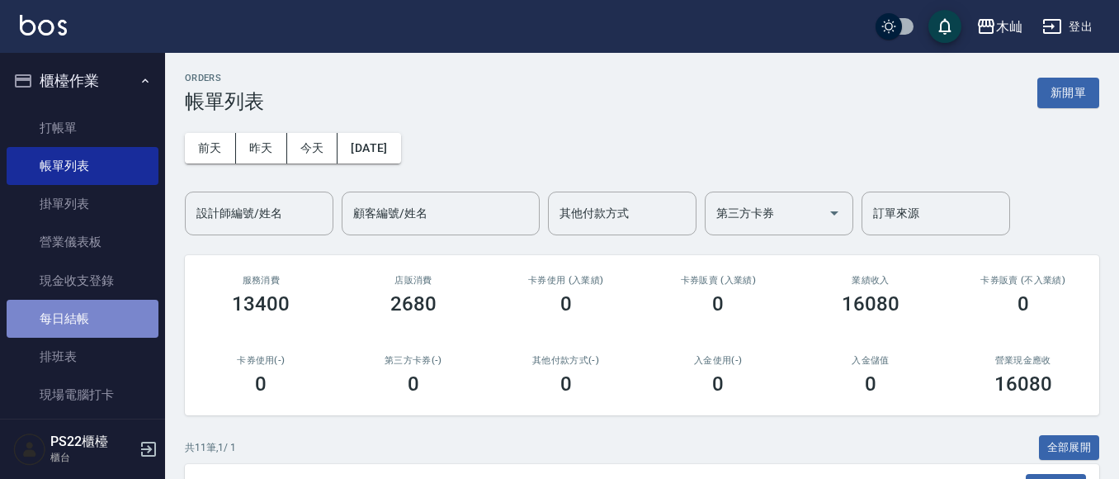
click at [106, 309] on link "每日結帳" at bounding box center [83, 319] width 152 height 38
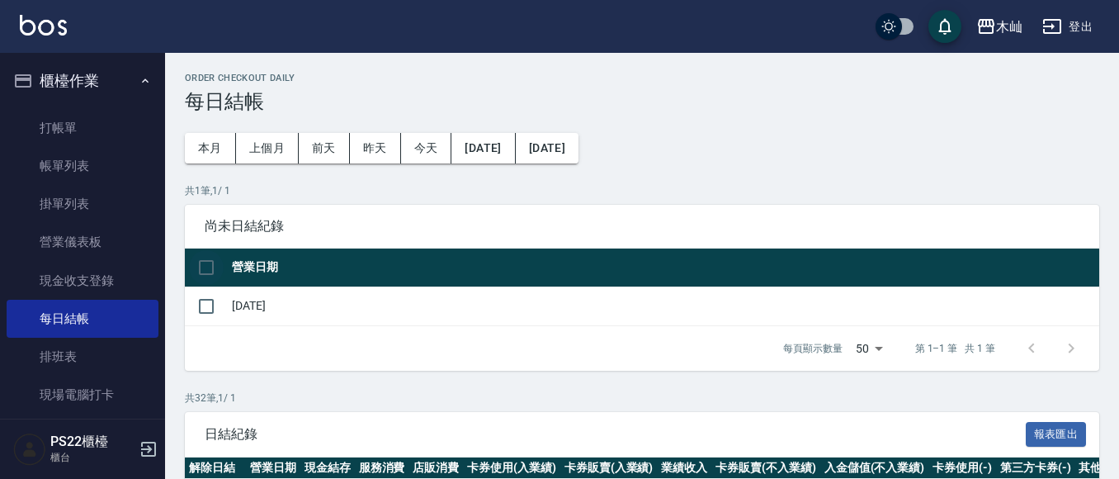
click at [208, 270] on input "checkbox" at bounding box center [206, 267] width 35 height 35
checkbox input "true"
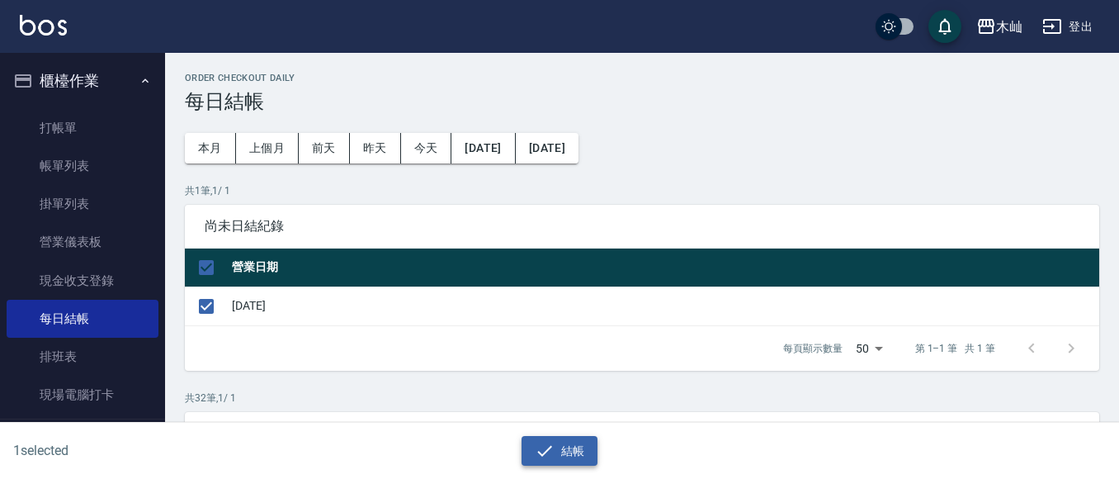
click at [540, 445] on icon "button" at bounding box center [545, 451] width 20 height 20
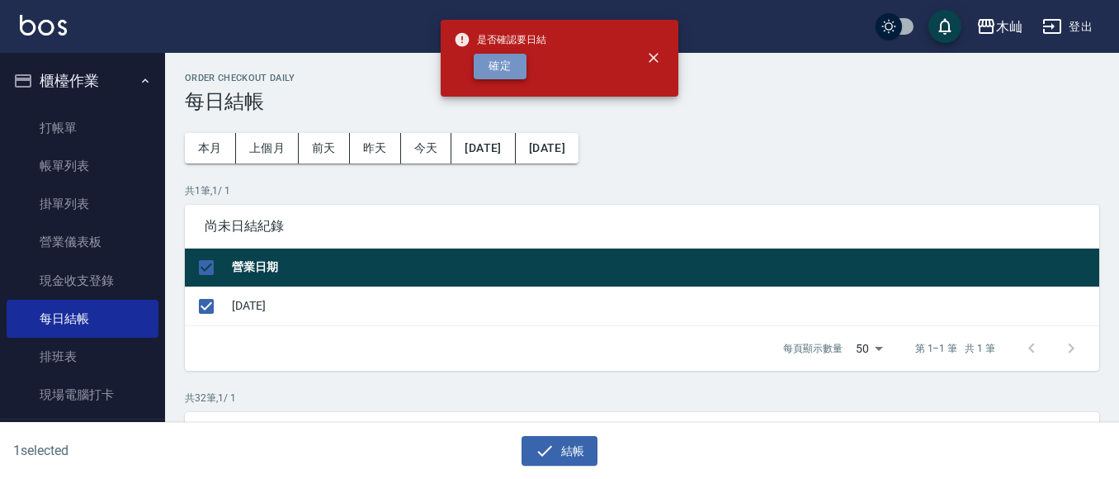
click at [518, 69] on button "確定" at bounding box center [500, 67] width 53 height 26
checkbox input "false"
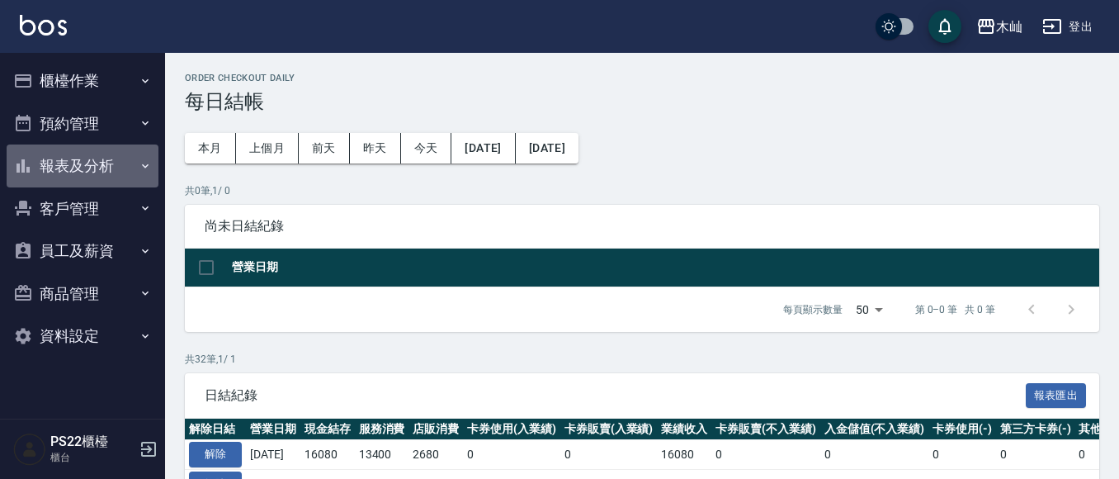
click at [105, 163] on button "報表及分析" at bounding box center [83, 165] width 152 height 43
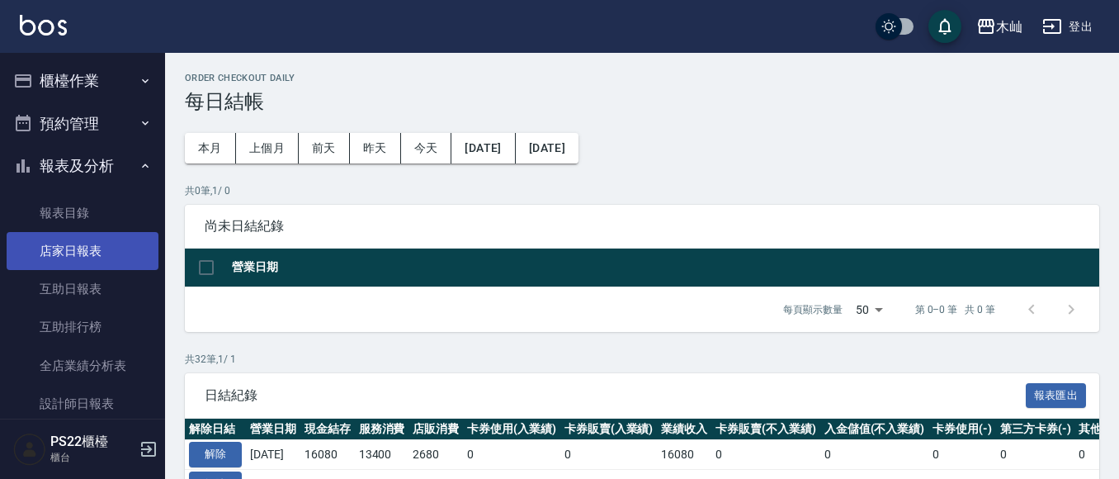
click at [121, 255] on link "店家日報表" at bounding box center [83, 251] width 152 height 38
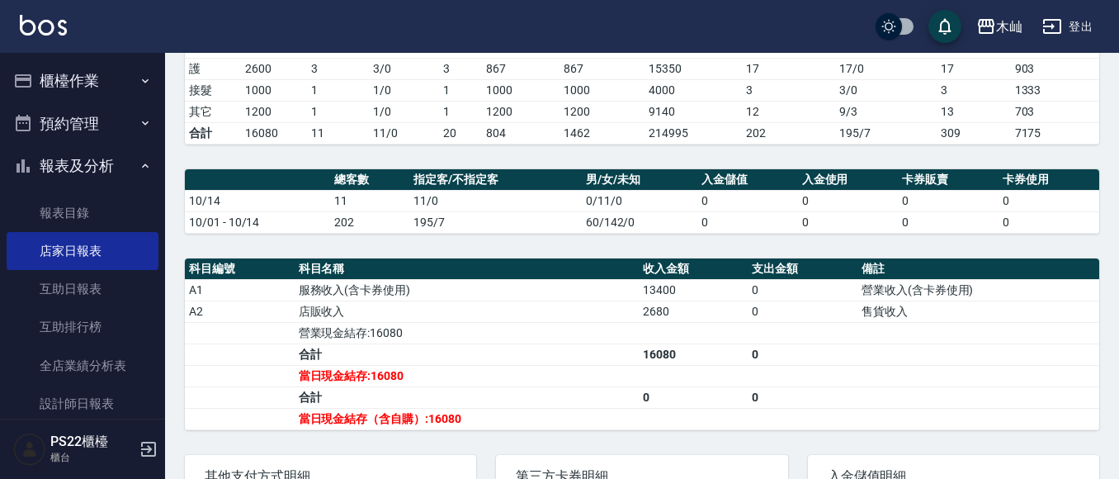
scroll to position [248, 0]
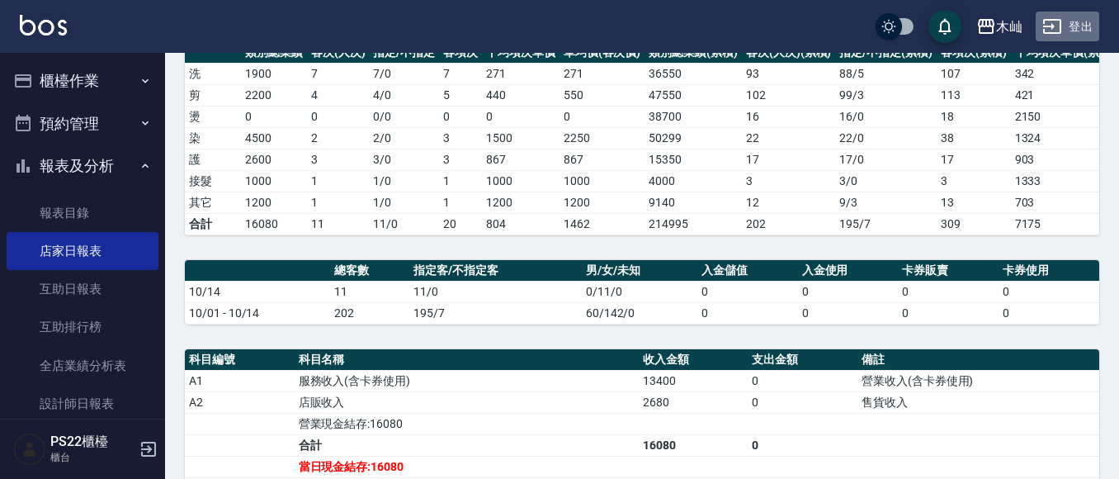
click at [1079, 27] on button "登出" at bounding box center [1068, 27] width 64 height 31
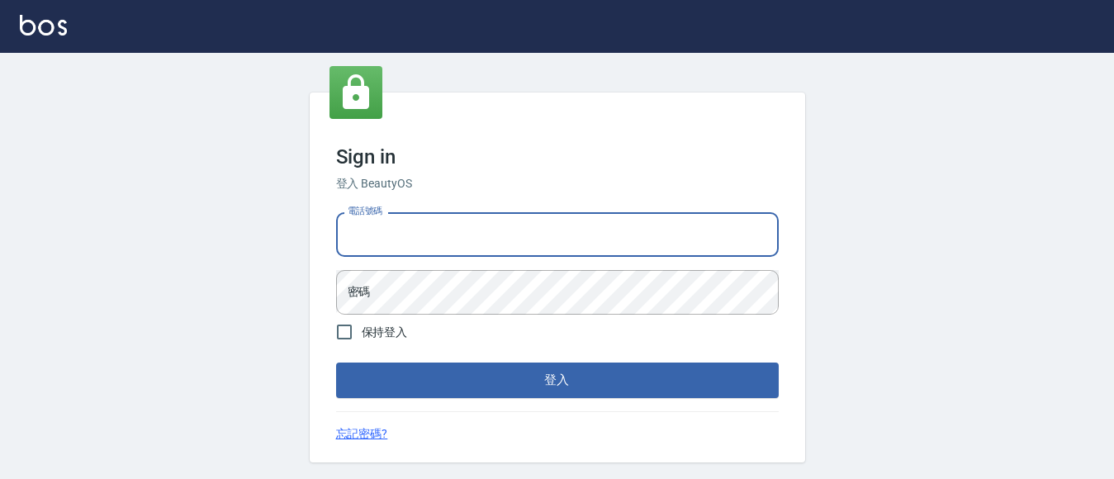
click at [504, 232] on input "電話號碼" at bounding box center [557, 234] width 442 height 45
type input "0929726667"
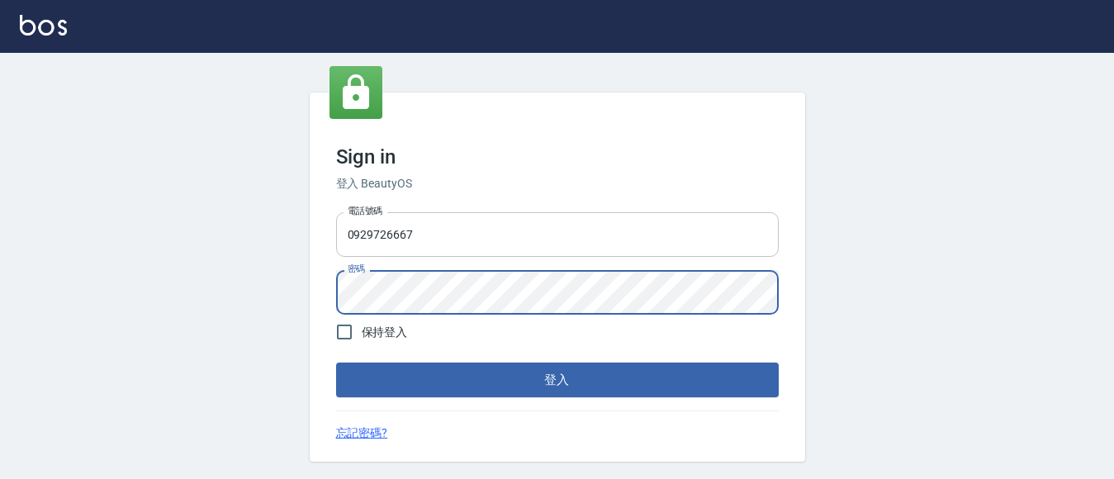
click at [336, 362] on button "登入" at bounding box center [557, 379] width 442 height 35
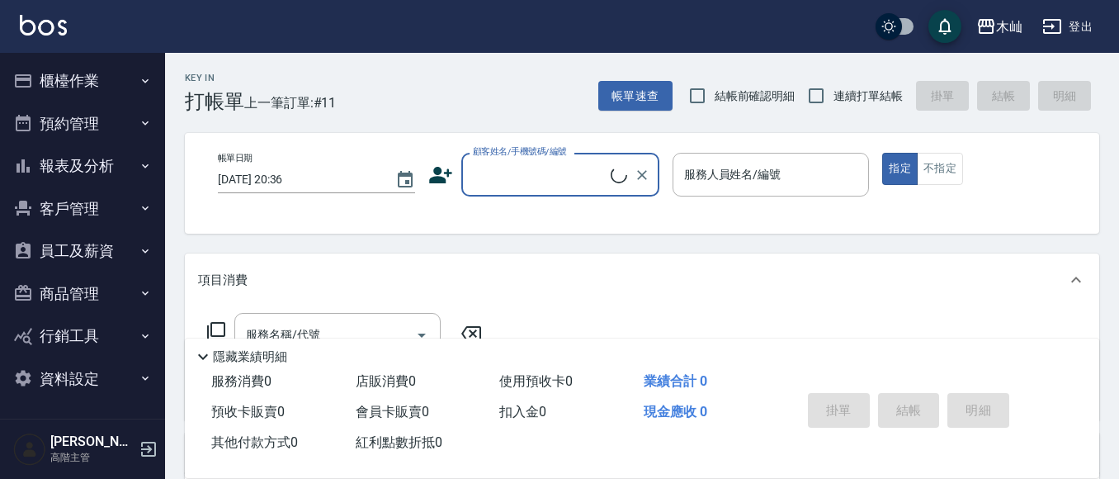
click at [93, 249] on button "員工及薪資" at bounding box center [83, 250] width 152 height 43
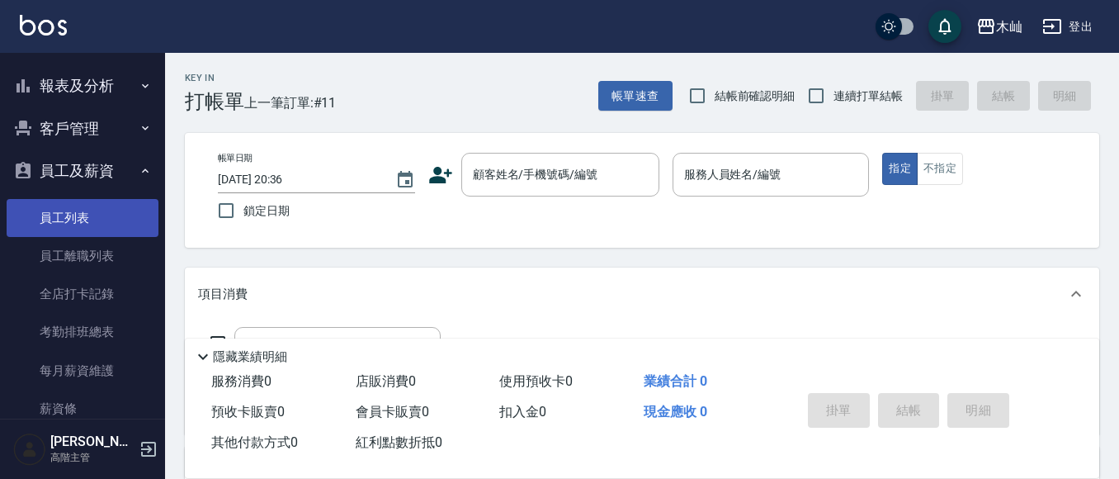
scroll to position [165, 0]
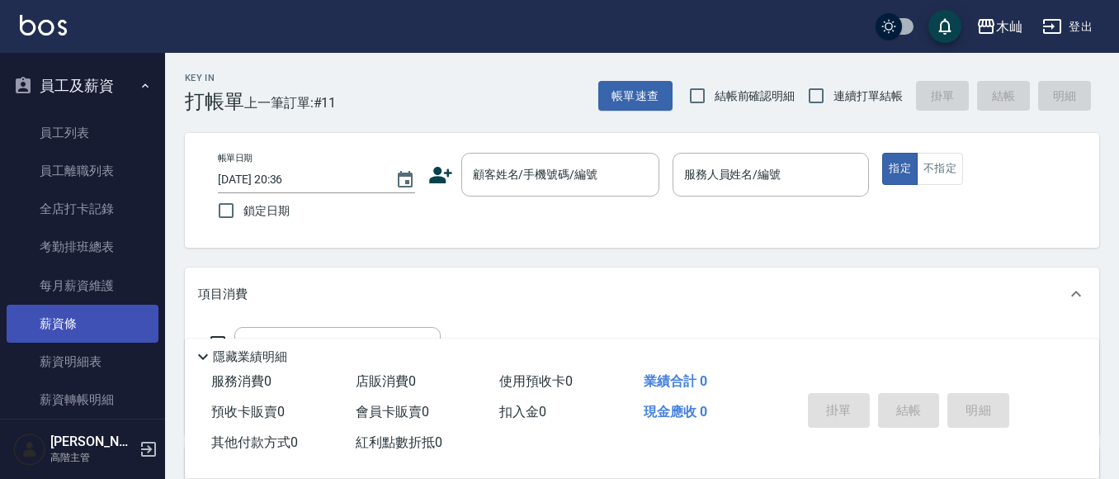
click at [103, 319] on link "薪資條" at bounding box center [83, 324] width 152 height 38
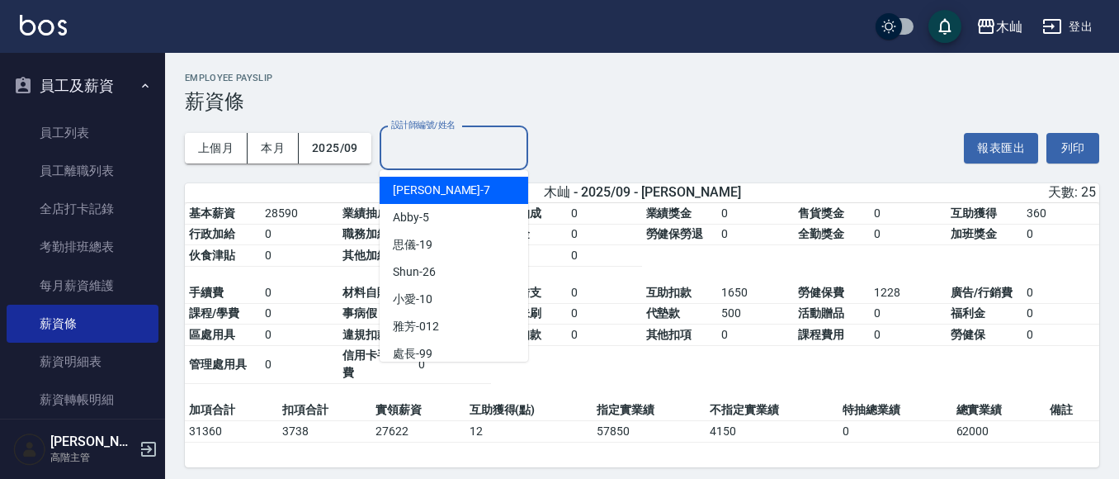
click at [412, 145] on input "設計師編號/姓名" at bounding box center [454, 148] width 134 height 29
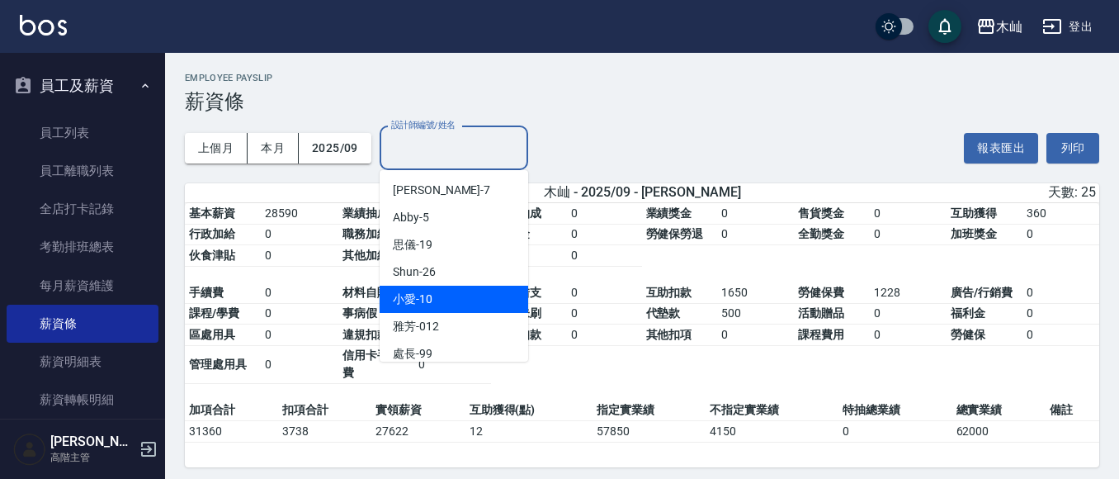
click at [433, 291] on div "小愛 -10" at bounding box center [454, 299] width 149 height 27
type input "小愛-10"
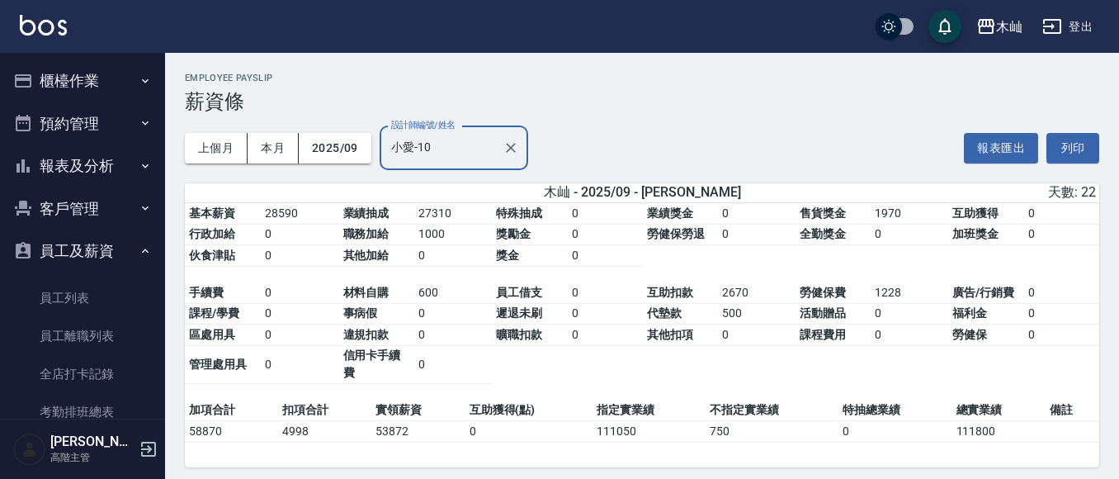
click at [95, 172] on button "報表及分析" at bounding box center [83, 165] width 152 height 43
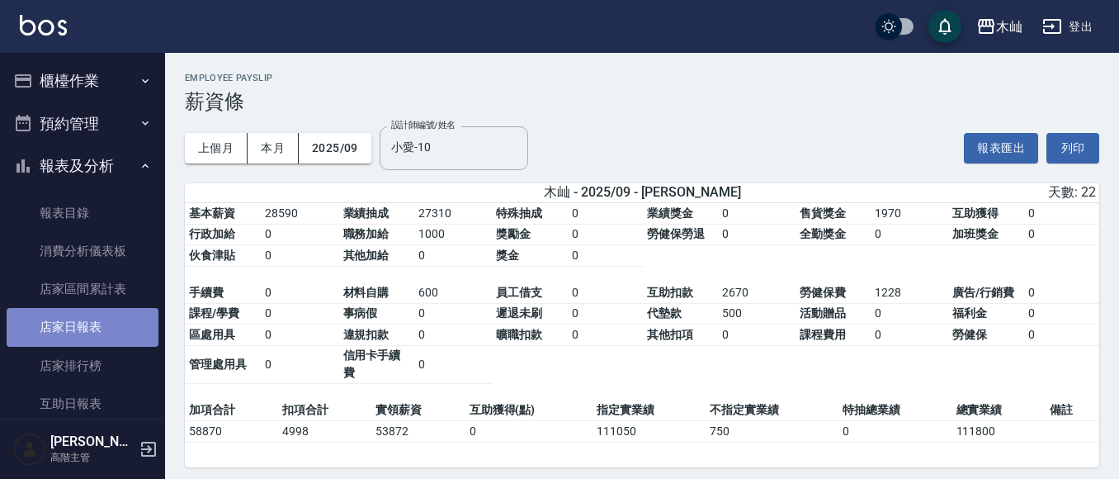
click at [104, 316] on link "店家日報表" at bounding box center [83, 327] width 152 height 38
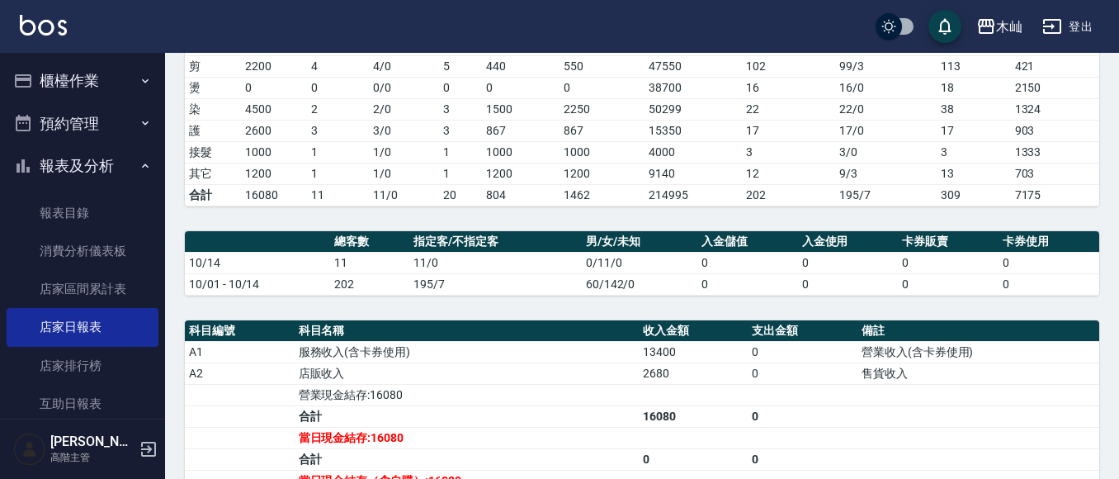
scroll to position [279, 0]
